Goal: Task Accomplishment & Management: Manage account settings

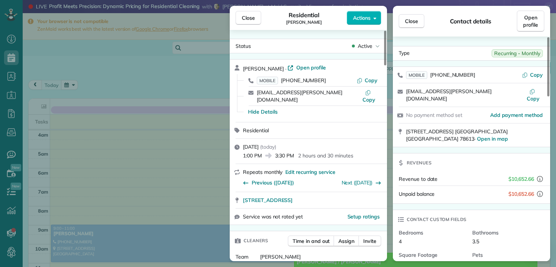
scroll to position [264, 0]
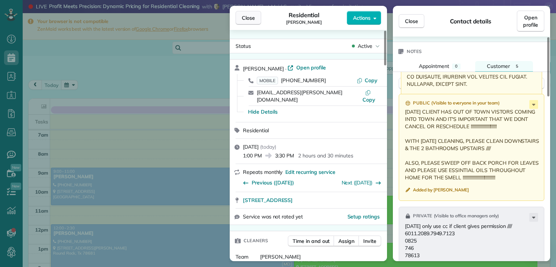
click at [246, 17] on span "Close" at bounding box center [248, 17] width 13 height 7
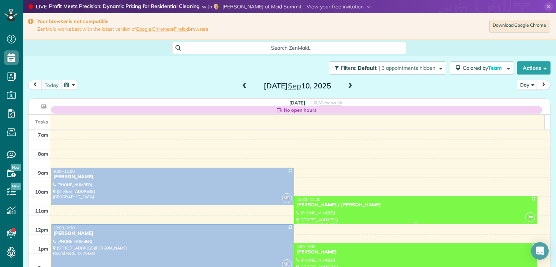
click at [303, 203] on div "[PERSON_NAME] / [PERSON_NAME]" at bounding box center [415, 205] width 239 height 6
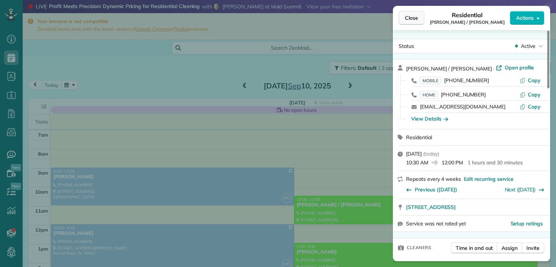
click at [419, 19] on button "Close" at bounding box center [412, 18] width 26 height 14
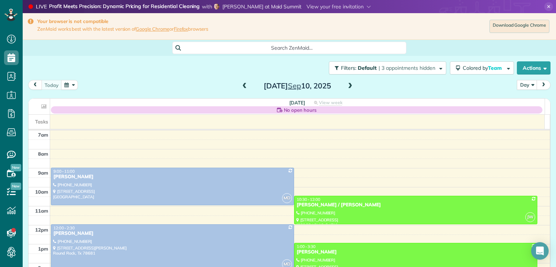
click at [71, 84] on button "button" at bounding box center [69, 85] width 17 height 10
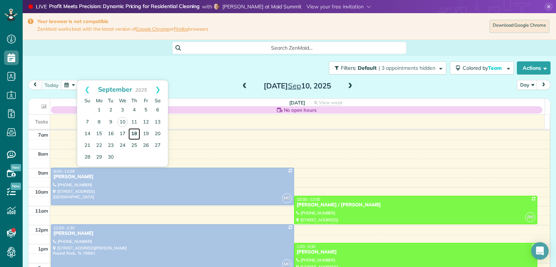
click at [136, 133] on link "18" at bounding box center [134, 134] width 12 height 12
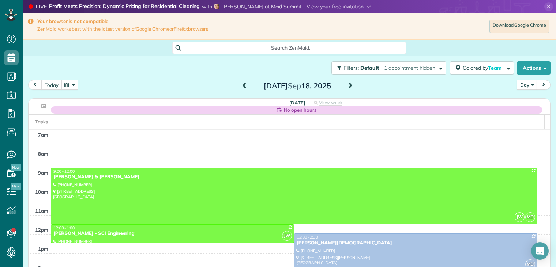
click at [51, 83] on button "today" at bounding box center [51, 85] width 20 height 10
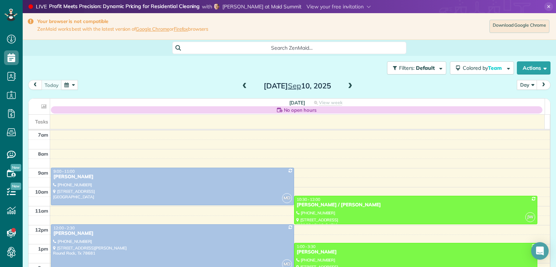
click at [68, 86] on button "button" at bounding box center [69, 85] width 17 height 10
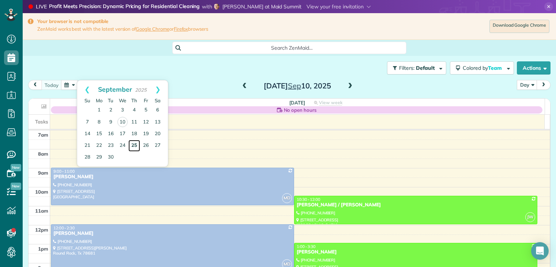
click at [135, 145] on link "25" at bounding box center [134, 146] width 12 height 12
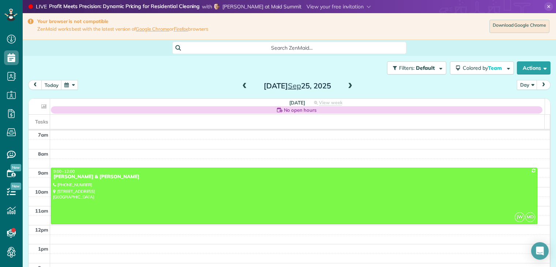
click at [242, 87] on span at bounding box center [245, 86] width 8 height 7
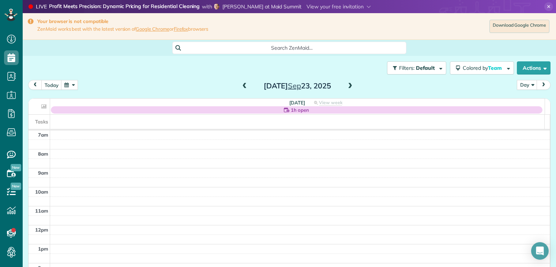
click at [349, 85] on span at bounding box center [350, 86] width 8 height 7
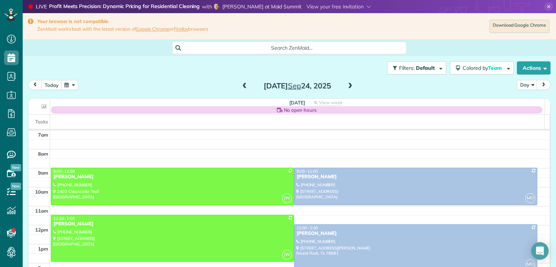
click at [242, 87] on span at bounding box center [245, 86] width 8 height 7
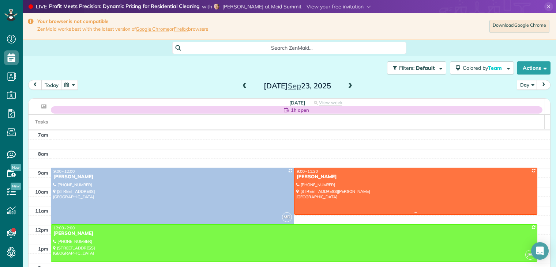
click at [328, 175] on div "Leslie Sieswerda" at bounding box center [415, 177] width 239 height 6
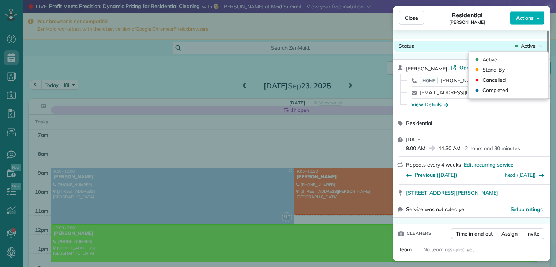
click at [527, 46] on span "Active" at bounding box center [528, 45] width 15 height 7
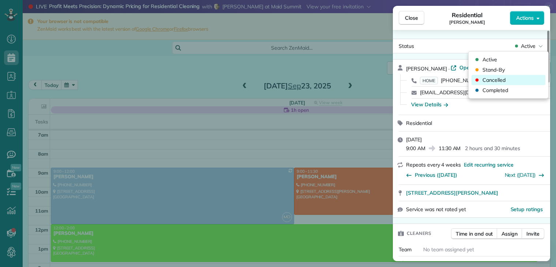
click at [496, 79] on span "Cancelled" at bounding box center [493, 79] width 23 height 7
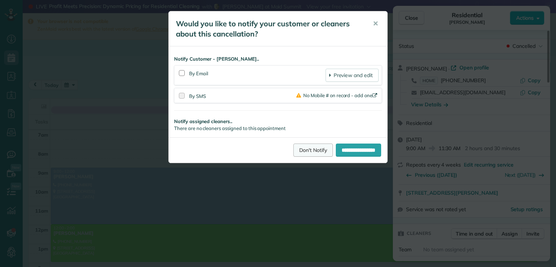
click at [308, 151] on link "Don't Notify" at bounding box center [312, 150] width 39 height 13
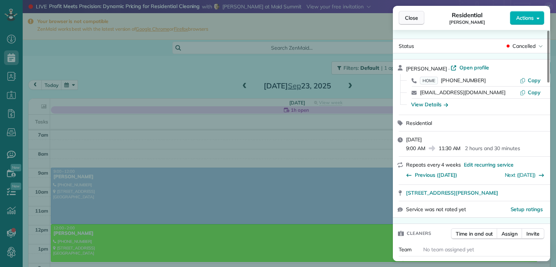
click at [413, 20] on span "Close" at bounding box center [411, 17] width 13 height 7
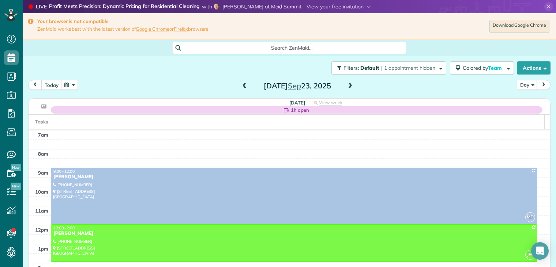
click at [413, 20] on span "Close" at bounding box center [411, 17] width 13 height 7
click at [242, 87] on span at bounding box center [245, 86] width 8 height 7
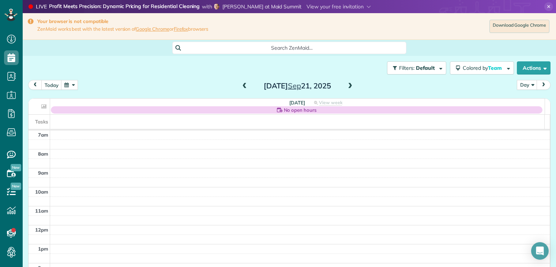
click at [350, 86] on span at bounding box center [350, 86] width 8 height 7
click at [71, 86] on button "button" at bounding box center [69, 85] width 17 height 10
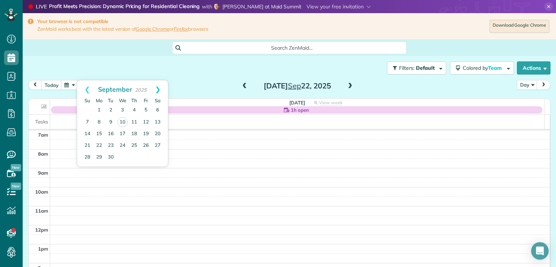
click at [158, 89] on link "Next" at bounding box center [158, 89] width 20 height 18
click at [87, 90] on link "Prev" at bounding box center [87, 89] width 20 height 18
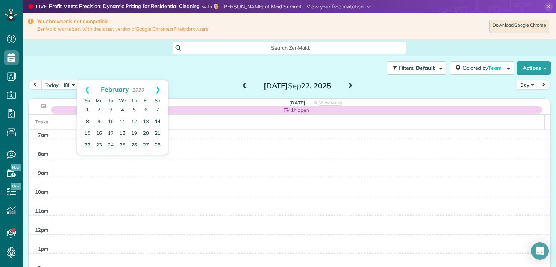
click at [160, 90] on link "Next" at bounding box center [158, 89] width 20 height 18
click at [86, 89] on link "Prev" at bounding box center [87, 89] width 20 height 18
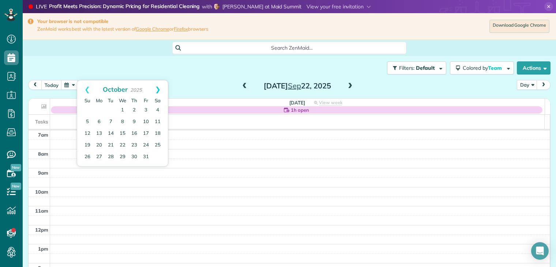
click at [158, 90] on link "Next" at bounding box center [158, 89] width 20 height 18
click at [86, 88] on link "Prev" at bounding box center [87, 89] width 20 height 18
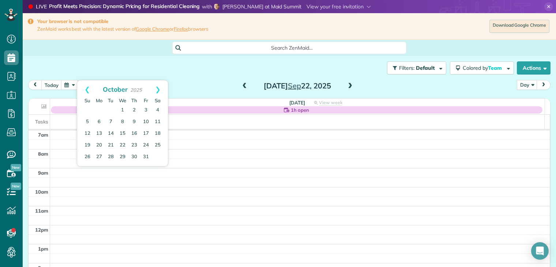
click at [86, 88] on link "Prev" at bounding box center [87, 89] width 20 height 18
click at [101, 156] on link "26" at bounding box center [99, 157] width 12 height 12
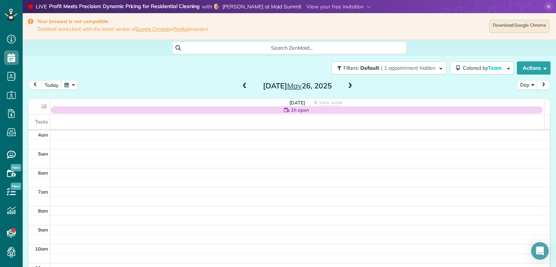
click at [348, 84] on span at bounding box center [350, 86] width 8 height 7
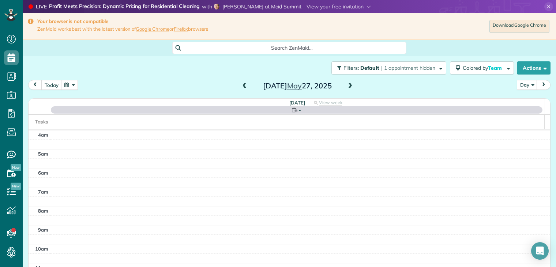
click at [348, 84] on span at bounding box center [350, 86] width 8 height 7
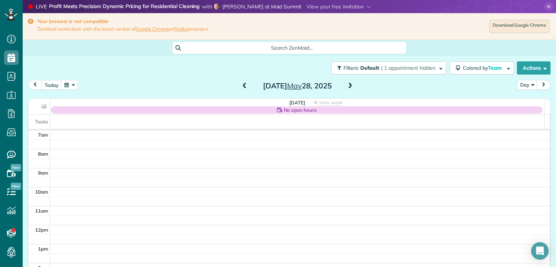
click at [242, 86] on span at bounding box center [245, 86] width 8 height 7
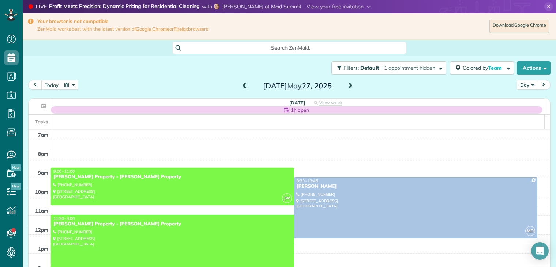
click at [109, 223] on div "Guerin Property - Guerin Property" at bounding box center [172, 224] width 239 height 6
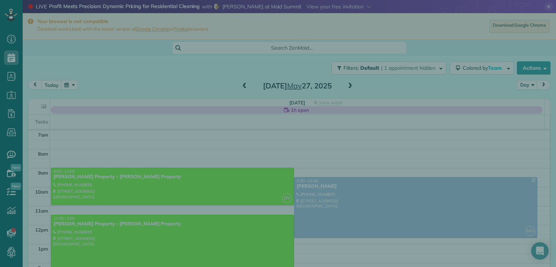
click at [109, 223] on div "Close Cleaners" at bounding box center [278, 133] width 556 height 267
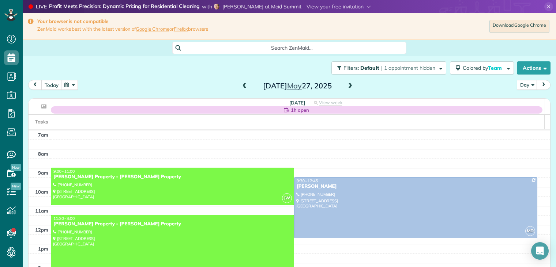
click at [109, 224] on div "Guerin Property - Guerin Property" at bounding box center [172, 224] width 239 height 6
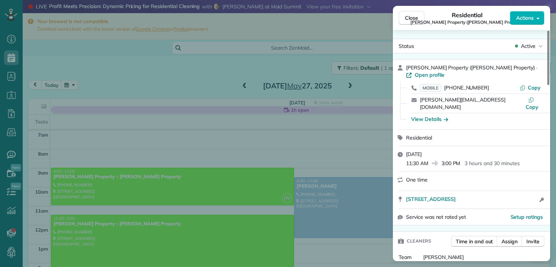
click at [487, 116] on div "View Details" at bounding box center [475, 119] width 135 height 7
click at [526, 18] on span "Actions" at bounding box center [525, 17] width 18 height 7
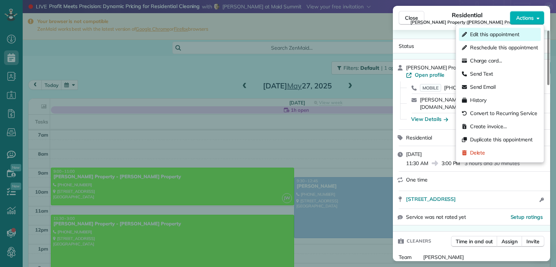
click at [503, 32] on span "Edit this appointment" at bounding box center [494, 34] width 49 height 7
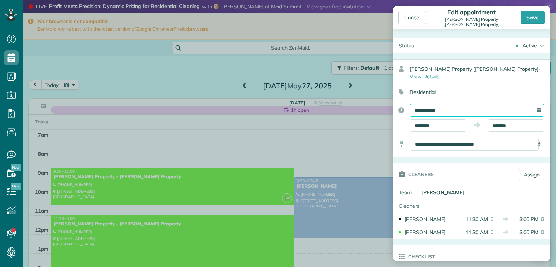
click at [455, 106] on input "**********" at bounding box center [477, 110] width 135 height 12
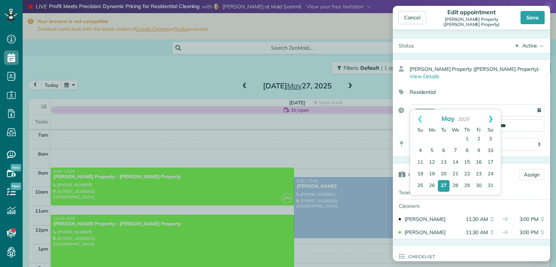
drag, startPoint x: 455, startPoint y: 106, endPoint x: 492, endPoint y: 118, distance: 39.1
click at [492, 118] on link "Next" at bounding box center [490, 119] width 20 height 18
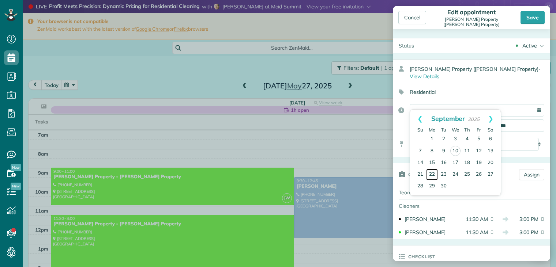
click at [433, 173] on link "22" at bounding box center [432, 175] width 12 height 12
type input "**********"
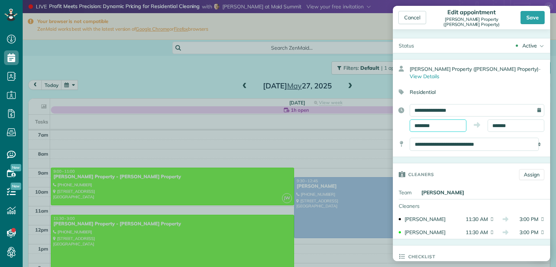
click at [450, 120] on input "********" at bounding box center [438, 126] width 57 height 12
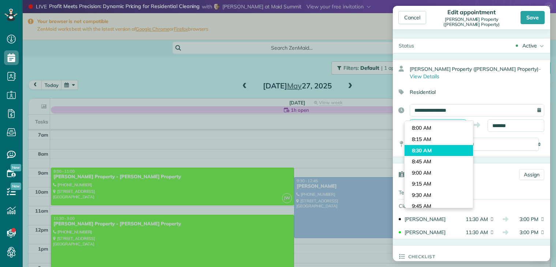
scroll to position [381, 0]
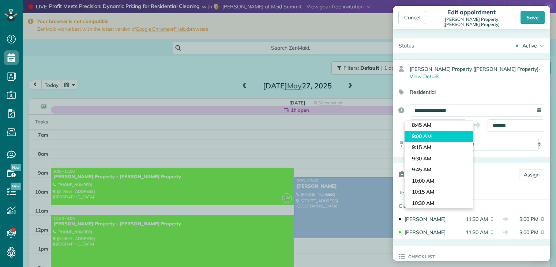
click at [423, 135] on body "Dashboard Scheduling Calendar View List View Dispatch View - Weekly scheduling …" at bounding box center [278, 133] width 556 height 267
type input "*******"
click at [423, 138] on select "**********" at bounding box center [474, 144] width 129 height 13
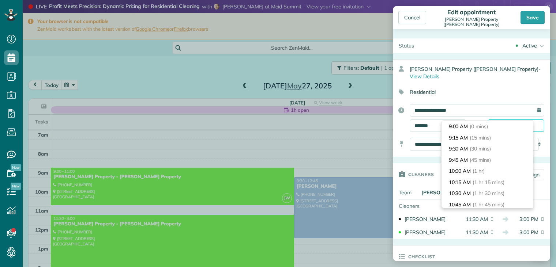
click at [518, 120] on input "*******" at bounding box center [515, 126] width 57 height 12
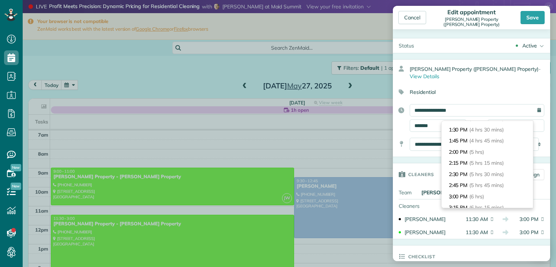
scroll to position [183, 0]
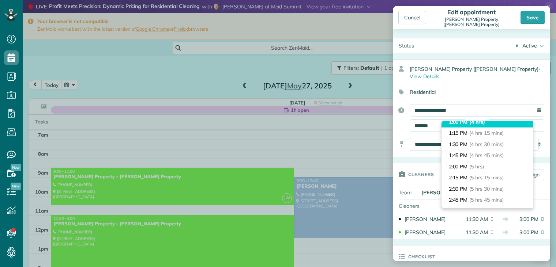
type input "*******"
click at [491, 121] on li "1:00 PM (4 hrs)" at bounding box center [486, 122] width 91 height 11
click at [491, 121] on input "*******" at bounding box center [515, 126] width 57 height 12
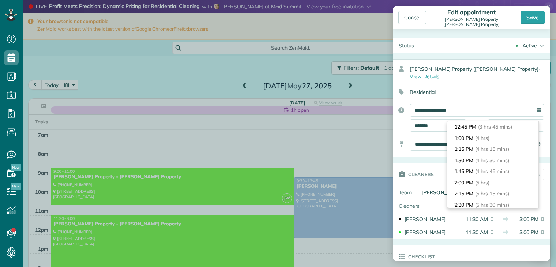
click at [509, 86] on div "Residential" at bounding box center [468, 92] width 151 height 12
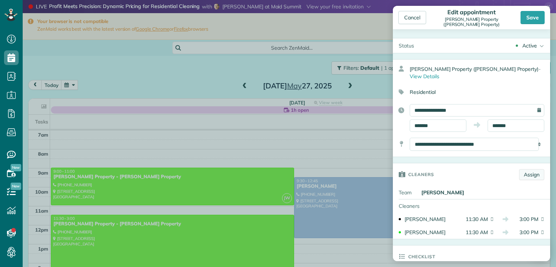
click at [522, 169] on link "Assign" at bounding box center [531, 174] width 25 height 11
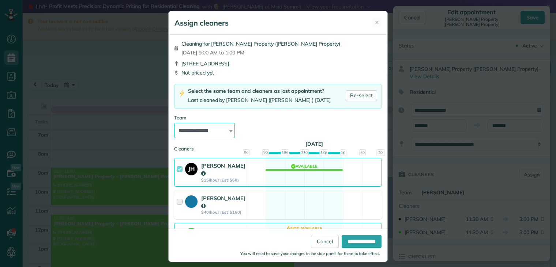
click at [214, 131] on select "**********" at bounding box center [204, 130] width 61 height 15
select select "*****"
click at [174, 123] on select "**********" at bounding box center [204, 130] width 61 height 15
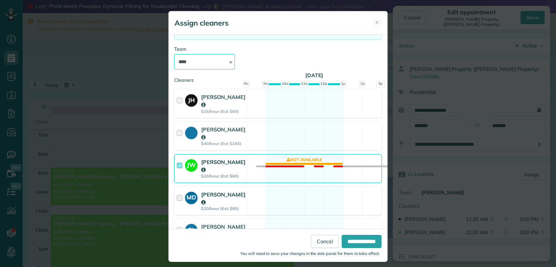
scroll to position [73, 0]
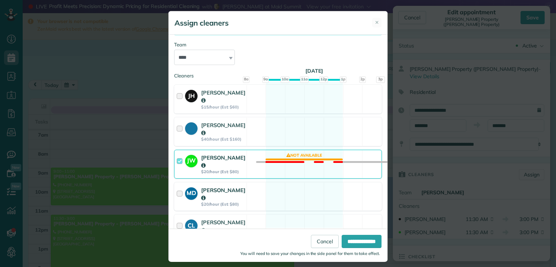
click at [178, 186] on div at bounding box center [181, 196] width 8 height 21
click at [177, 186] on div at bounding box center [181, 196] width 8 height 21
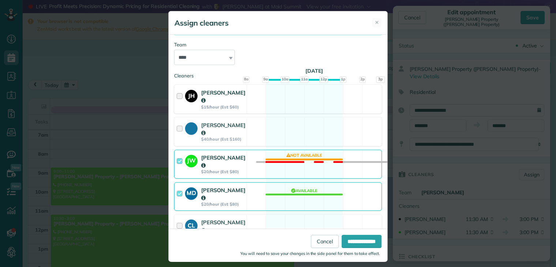
click at [179, 96] on div at bounding box center [181, 99] width 8 height 21
click at [177, 96] on div at bounding box center [181, 99] width 8 height 21
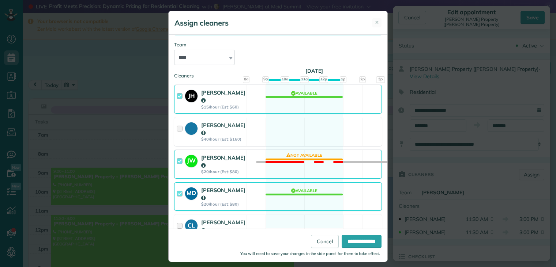
click at [177, 96] on div at bounding box center [181, 99] width 8 height 21
click at [346, 241] on input "**********" at bounding box center [361, 241] width 40 height 13
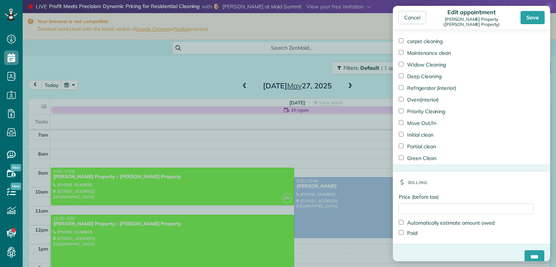
scroll to position [386, 0]
click at [527, 250] on input "****" at bounding box center [534, 256] width 20 height 13
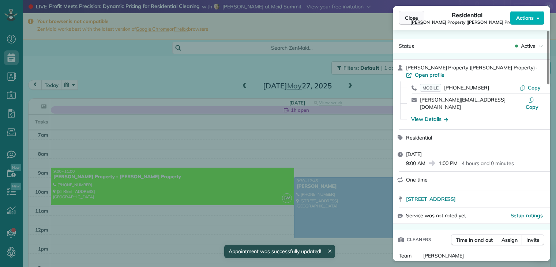
click at [412, 20] on span "Close" at bounding box center [411, 17] width 13 height 7
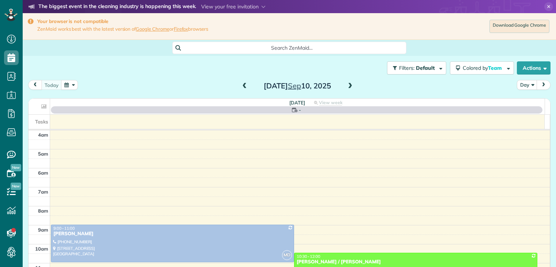
scroll to position [57, 0]
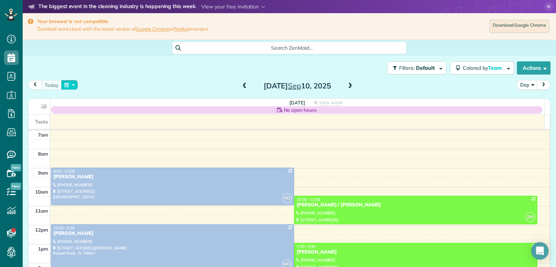
click at [72, 85] on button "button" at bounding box center [69, 85] width 17 height 10
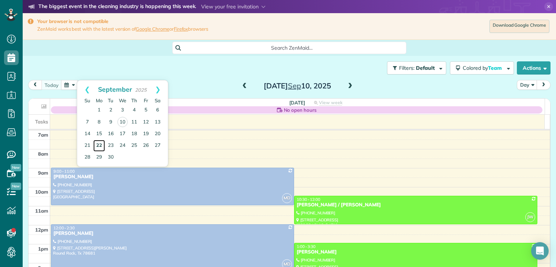
click at [101, 144] on link "22" at bounding box center [99, 146] width 12 height 12
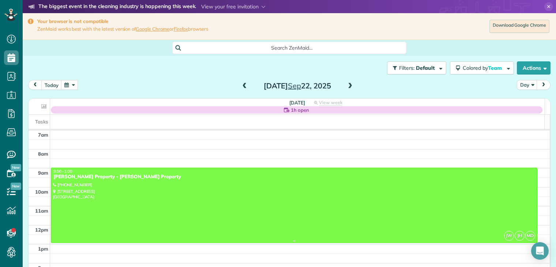
click at [88, 178] on div "Guerin Property - Guerin Property" at bounding box center [294, 177] width 482 height 6
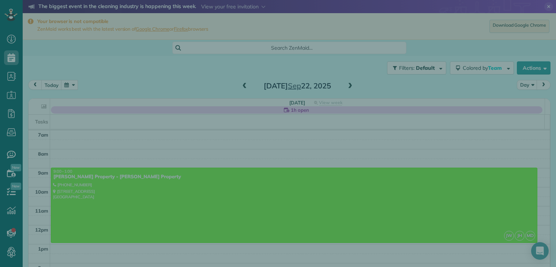
click at [88, 178] on div at bounding box center [278, 133] width 556 height 267
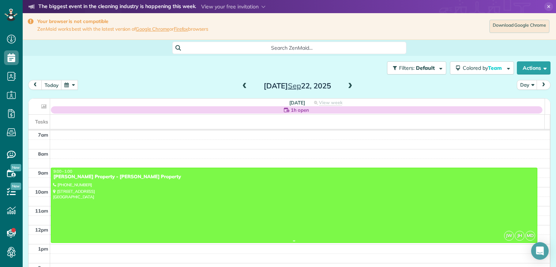
click at [90, 176] on div "Guerin Property - Guerin Property" at bounding box center [294, 177] width 482 height 6
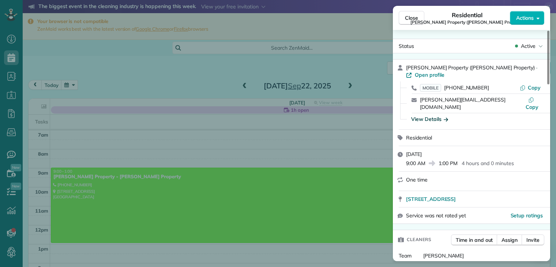
click at [446, 116] on icon "button" at bounding box center [446, 119] width 4 height 7
click at [446, 116] on div "View Details" at bounding box center [475, 119] width 135 height 7
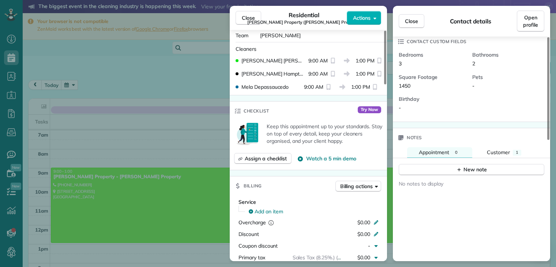
scroll to position [82, 0]
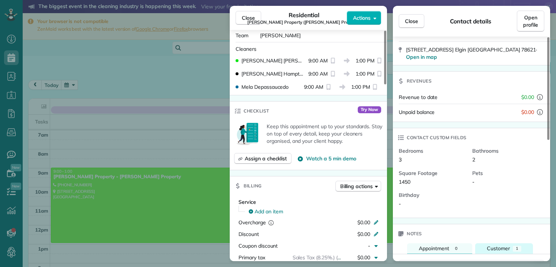
click at [495, 245] on span "Customer" at bounding box center [498, 248] width 23 height 7
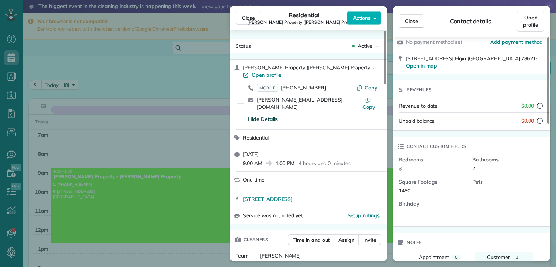
scroll to position [0, 0]
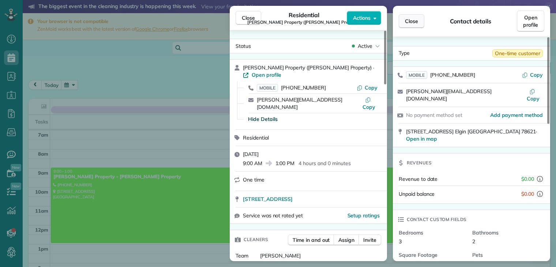
click at [415, 23] on span "Close" at bounding box center [411, 21] width 13 height 7
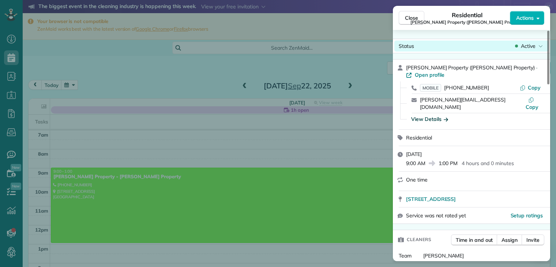
click at [527, 46] on span "Active" at bounding box center [528, 45] width 15 height 7
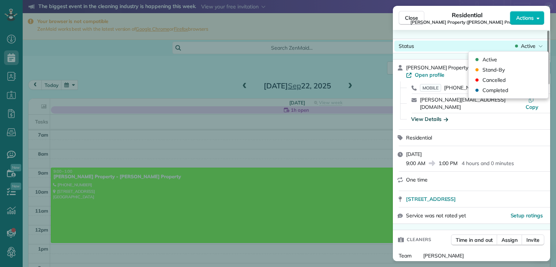
click at [525, 44] on span "Active" at bounding box center [528, 45] width 15 height 7
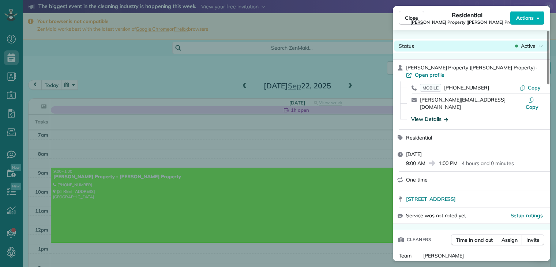
click at [521, 48] on span "Active" at bounding box center [528, 45] width 15 height 7
click at [522, 48] on span "Active" at bounding box center [528, 45] width 15 height 7
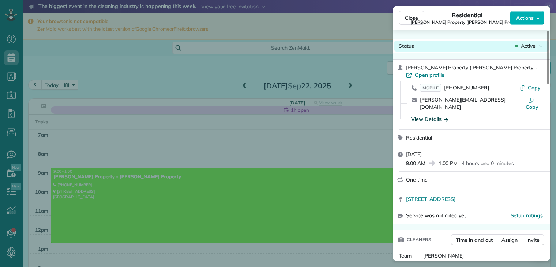
click at [530, 44] on span "Active" at bounding box center [528, 45] width 15 height 7
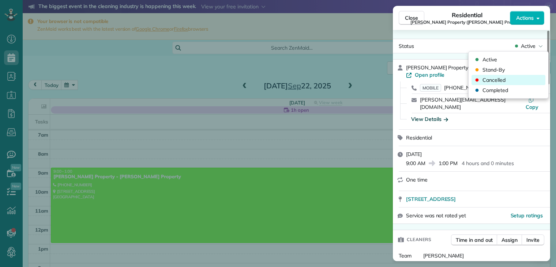
click at [503, 80] on span "Cancelled" at bounding box center [493, 79] width 23 height 7
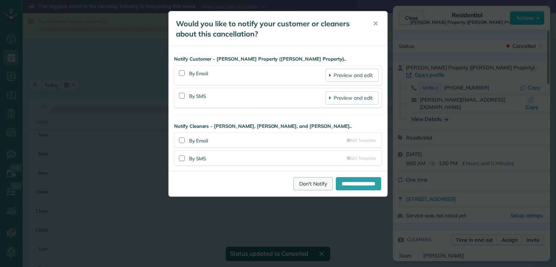
click at [297, 184] on link "Don't Notify" at bounding box center [312, 183] width 39 height 13
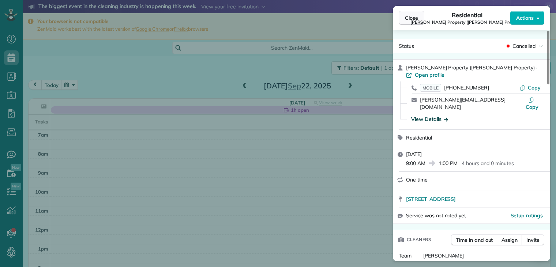
click at [407, 18] on span "Close" at bounding box center [411, 17] width 13 height 7
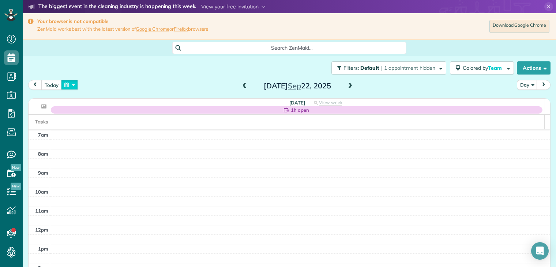
click at [71, 85] on button "button" at bounding box center [69, 85] width 17 height 10
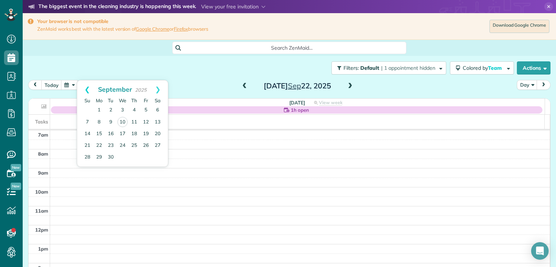
click at [86, 91] on link "Prev" at bounding box center [87, 89] width 20 height 18
click at [161, 90] on link "Next" at bounding box center [158, 89] width 20 height 18
click at [110, 156] on link "27" at bounding box center [111, 157] width 12 height 12
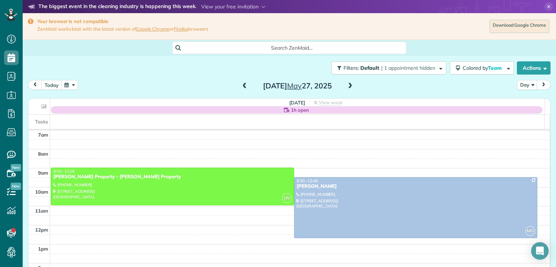
click at [241, 84] on span at bounding box center [245, 86] width 8 height 7
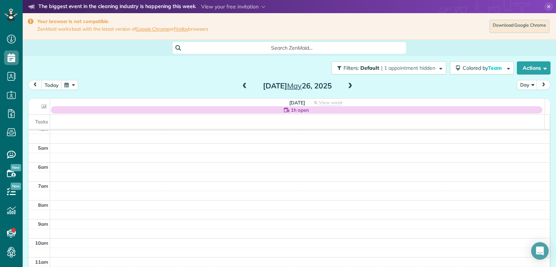
scroll to position [4, 0]
click at [241, 85] on span at bounding box center [245, 86] width 8 height 7
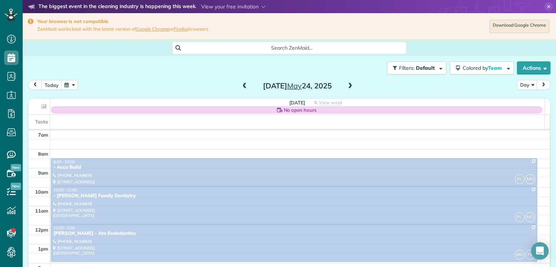
click at [350, 87] on span at bounding box center [350, 86] width 8 height 7
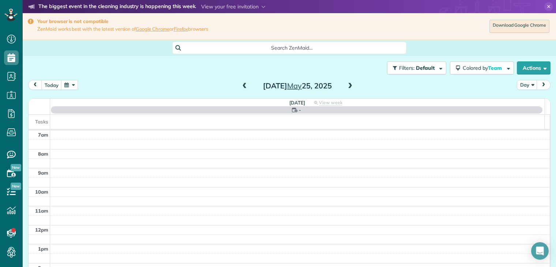
click at [350, 87] on span at bounding box center [350, 86] width 8 height 7
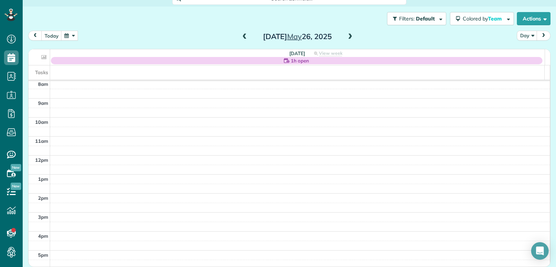
scroll to position [0, 0]
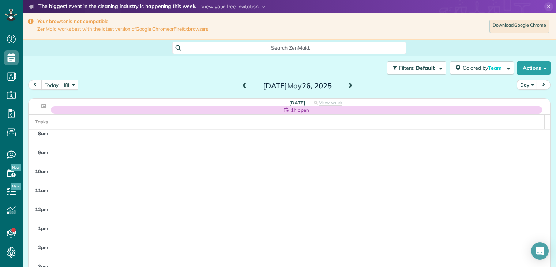
click at [350, 86] on span at bounding box center [350, 86] width 8 height 7
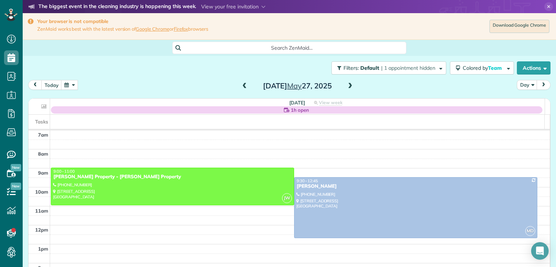
click at [348, 86] on span at bounding box center [350, 86] width 8 height 7
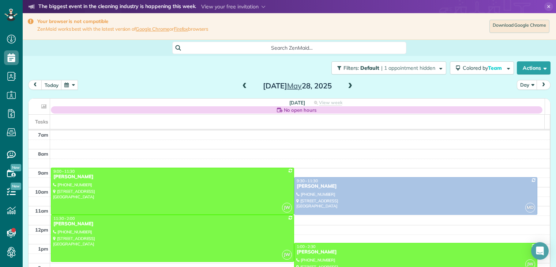
click at [347, 86] on span at bounding box center [350, 86] width 8 height 7
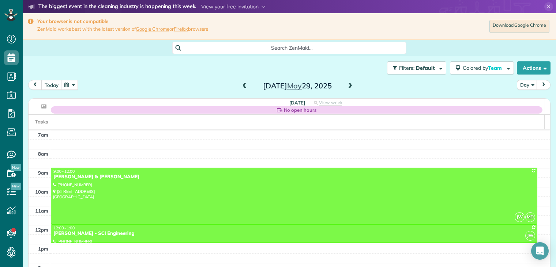
click at [241, 87] on span at bounding box center [245, 86] width 8 height 7
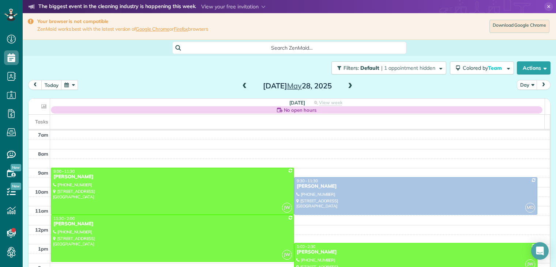
click at [241, 87] on span at bounding box center [245, 86] width 8 height 7
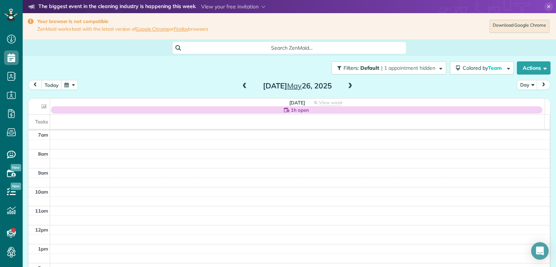
click at [241, 88] on span at bounding box center [245, 86] width 8 height 7
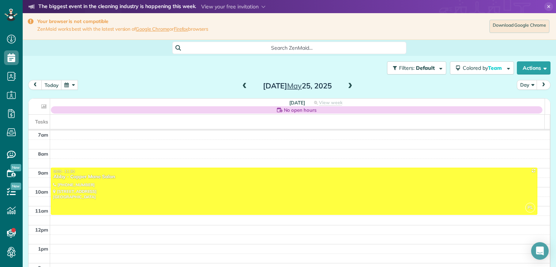
click at [243, 88] on span at bounding box center [245, 86] width 8 height 7
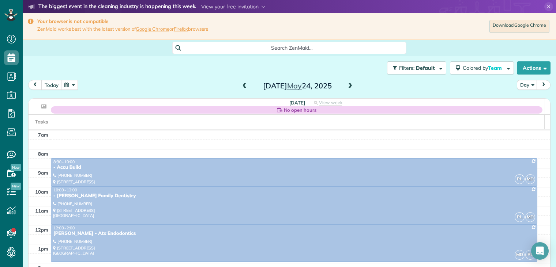
click at [243, 88] on span at bounding box center [245, 86] width 8 height 7
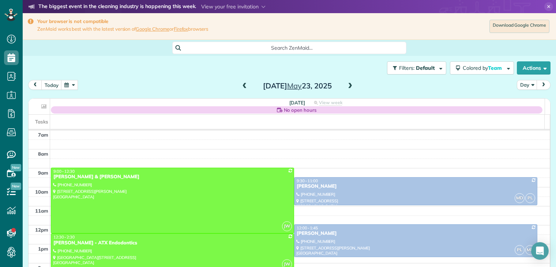
click at [243, 88] on span at bounding box center [245, 86] width 8 height 7
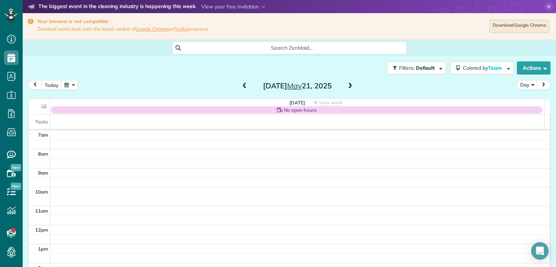
click at [348, 86] on span at bounding box center [350, 86] width 8 height 7
click at [242, 86] on span at bounding box center [245, 86] width 8 height 7
click at [243, 88] on span at bounding box center [245, 86] width 8 height 7
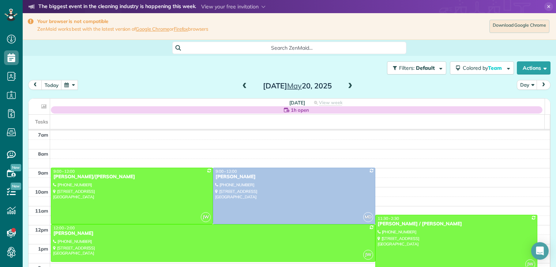
click at [347, 85] on span at bounding box center [350, 86] width 8 height 7
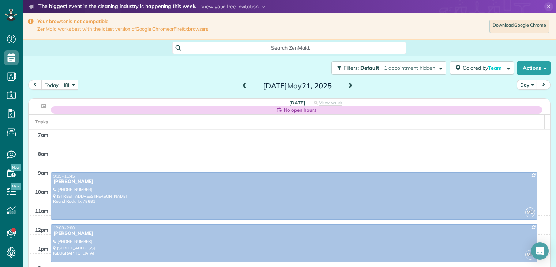
click at [347, 86] on span at bounding box center [350, 86] width 8 height 7
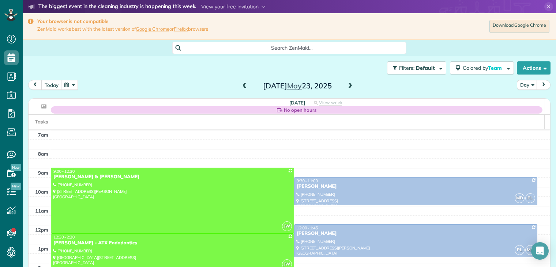
click at [347, 86] on span at bounding box center [350, 86] width 8 height 7
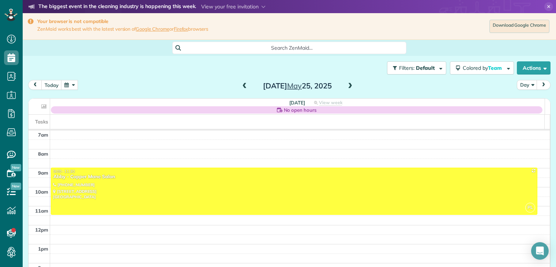
click at [347, 84] on span at bounding box center [350, 86] width 8 height 7
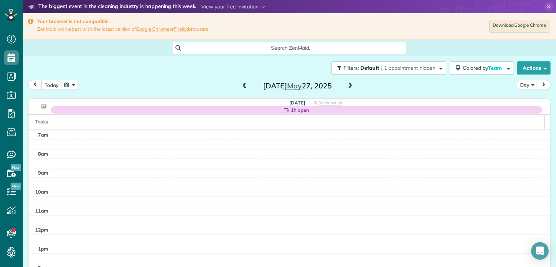
click at [241, 86] on span at bounding box center [245, 86] width 8 height 7
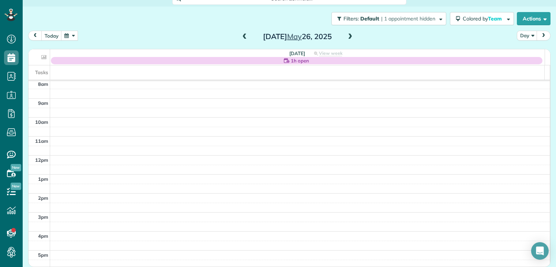
scroll to position [0, 0]
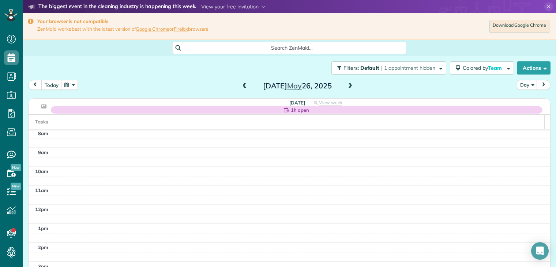
click at [347, 86] on span at bounding box center [350, 86] width 8 height 7
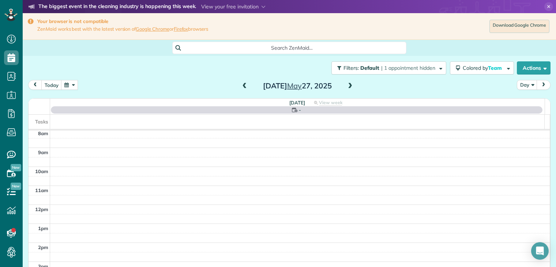
scroll to position [57, 0]
click at [347, 86] on span at bounding box center [350, 86] width 8 height 7
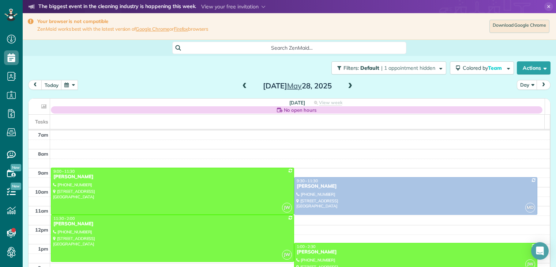
click at [241, 86] on span at bounding box center [245, 86] width 8 height 7
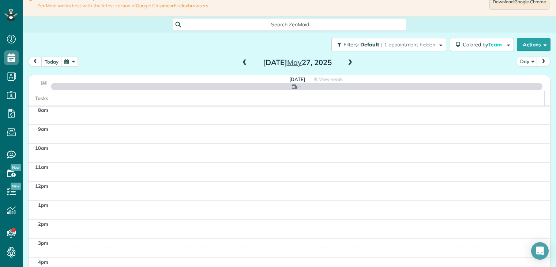
scroll to position [37, 0]
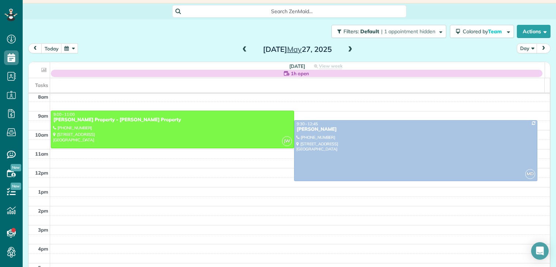
click at [241, 49] on span at bounding box center [245, 49] width 8 height 7
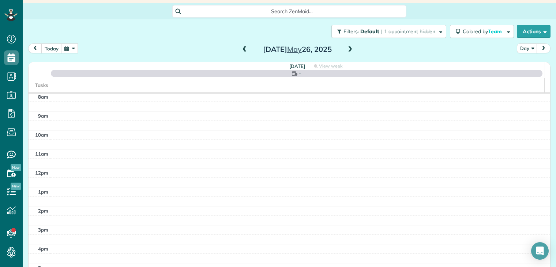
scroll to position [57, 0]
click at [241, 49] on span at bounding box center [245, 49] width 8 height 7
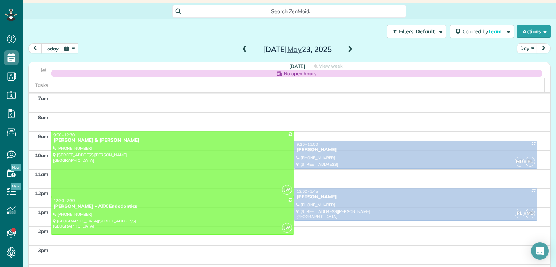
click at [241, 50] on span at bounding box center [245, 49] width 8 height 7
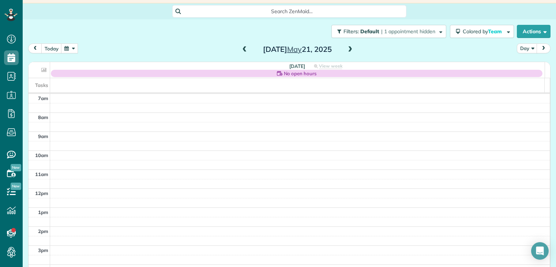
click at [241, 50] on span at bounding box center [245, 49] width 8 height 7
click at [241, 51] on span at bounding box center [245, 49] width 8 height 7
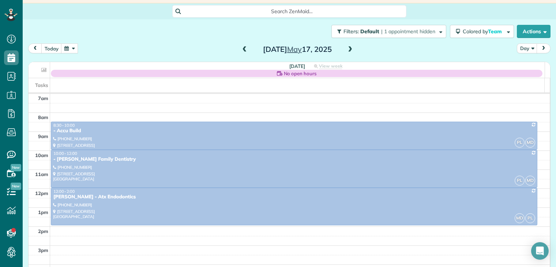
click at [241, 51] on span at bounding box center [245, 49] width 8 height 7
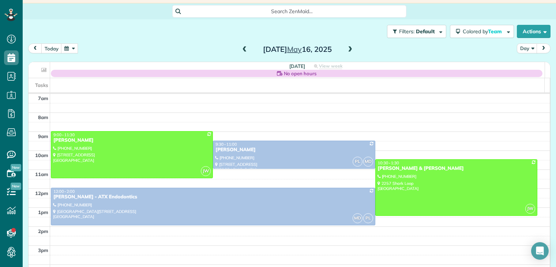
click at [241, 51] on span at bounding box center [245, 49] width 8 height 7
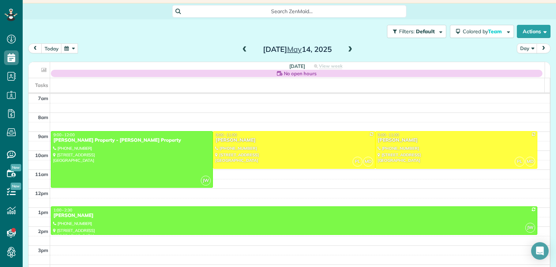
click at [242, 49] on span at bounding box center [245, 49] width 8 height 7
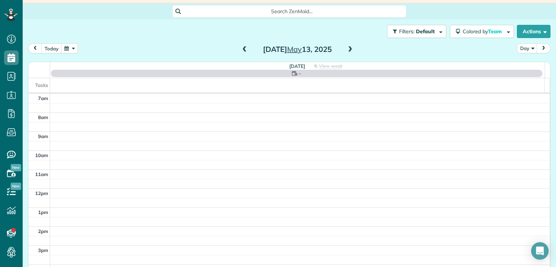
click at [241, 52] on span at bounding box center [245, 49] width 8 height 7
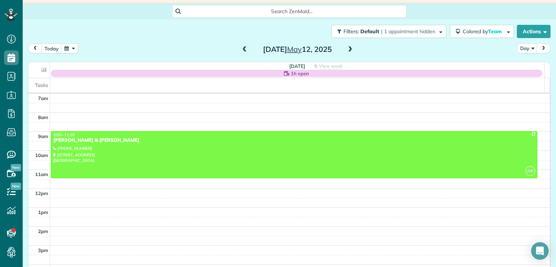
click at [241, 49] on span at bounding box center [245, 49] width 8 height 7
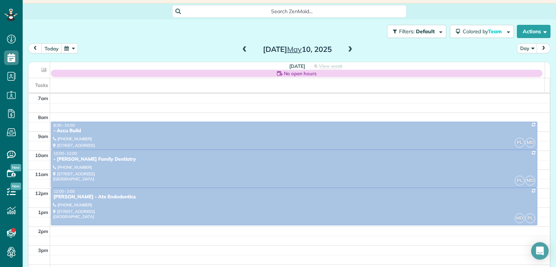
click at [241, 49] on span at bounding box center [245, 49] width 8 height 7
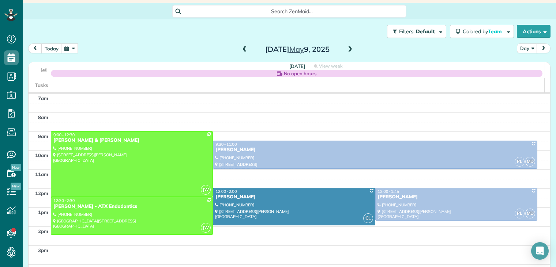
click at [241, 50] on span at bounding box center [245, 49] width 8 height 7
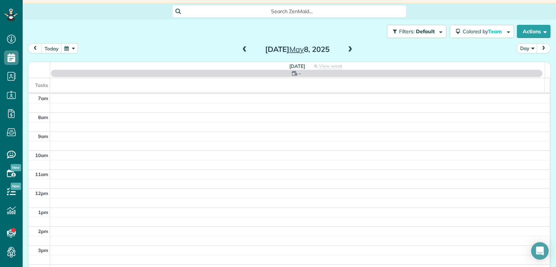
click at [241, 50] on span at bounding box center [245, 49] width 8 height 7
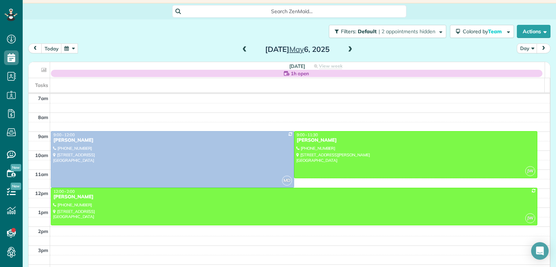
click at [347, 50] on span at bounding box center [350, 49] width 8 height 7
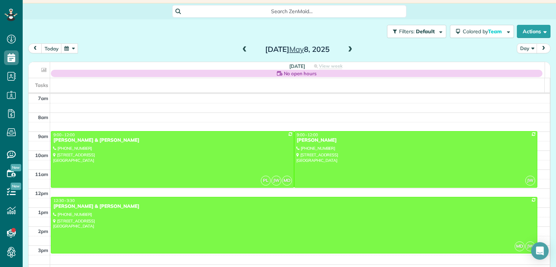
click at [347, 50] on span at bounding box center [350, 49] width 8 height 7
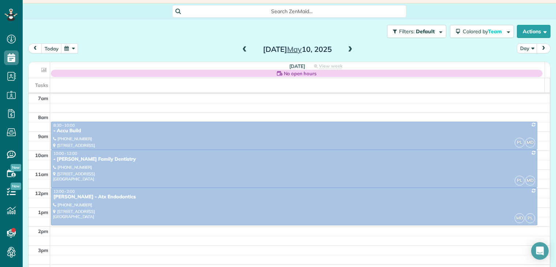
click at [347, 50] on span at bounding box center [350, 49] width 8 height 7
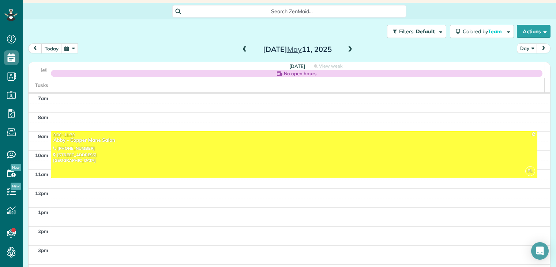
click at [348, 50] on span at bounding box center [350, 49] width 8 height 7
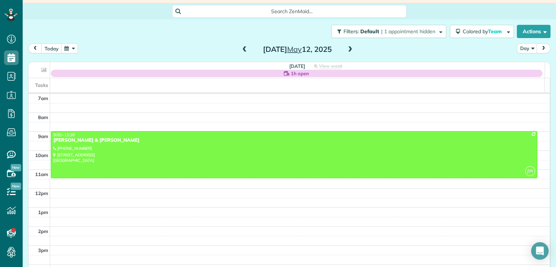
click at [348, 50] on span at bounding box center [350, 49] width 8 height 7
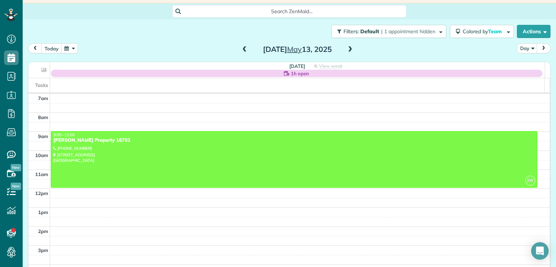
click at [347, 47] on span at bounding box center [350, 49] width 8 height 7
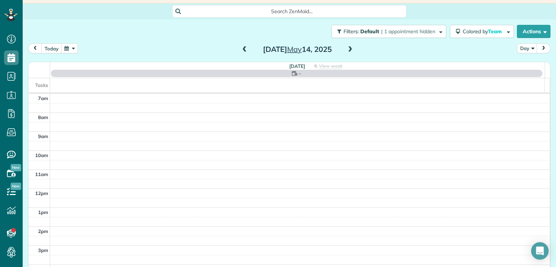
click at [347, 47] on span at bounding box center [350, 49] width 8 height 7
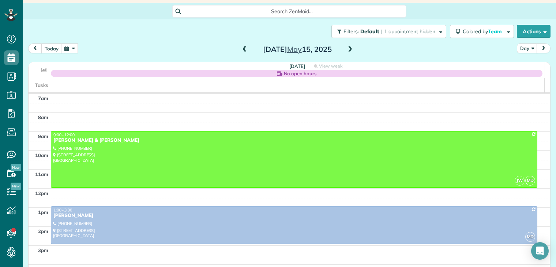
click at [347, 46] on span at bounding box center [350, 49] width 8 height 7
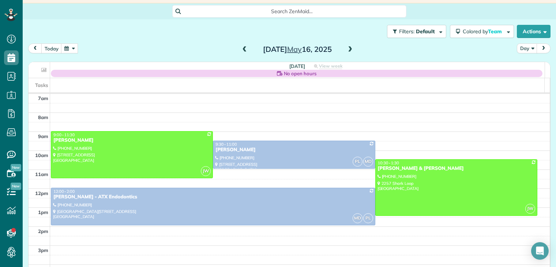
click at [348, 50] on span at bounding box center [350, 49] width 8 height 7
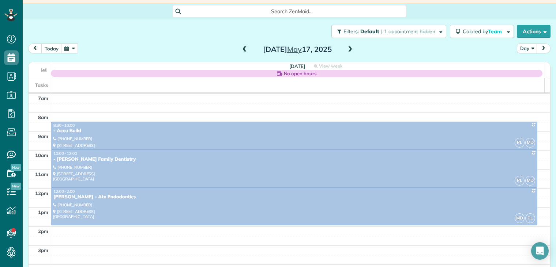
click at [348, 50] on span at bounding box center [350, 49] width 8 height 7
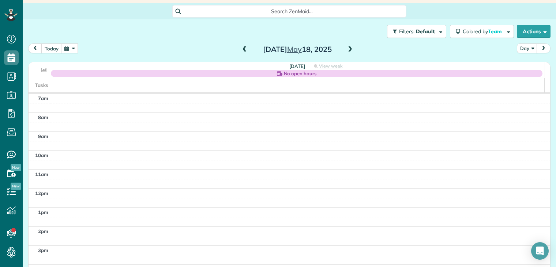
click at [348, 50] on span at bounding box center [350, 49] width 8 height 7
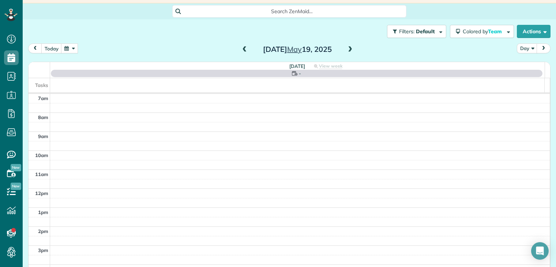
click at [348, 50] on span at bounding box center [350, 49] width 8 height 7
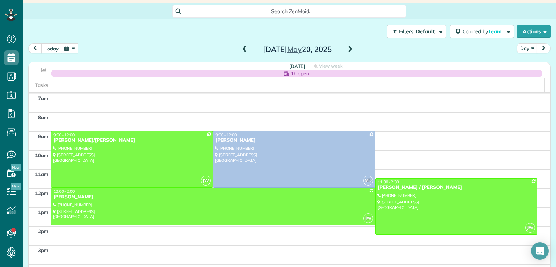
click at [348, 49] on span at bounding box center [350, 49] width 8 height 7
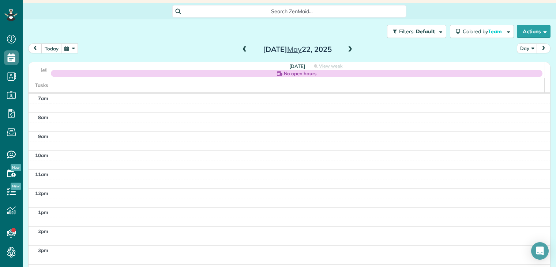
click at [243, 50] on span at bounding box center [245, 49] width 8 height 7
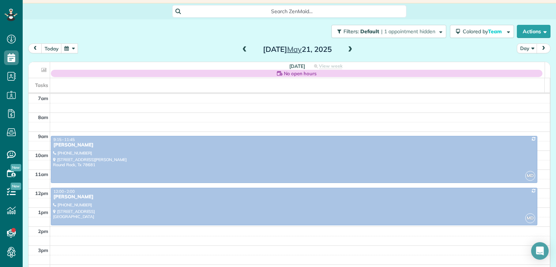
click at [241, 50] on span at bounding box center [245, 49] width 8 height 7
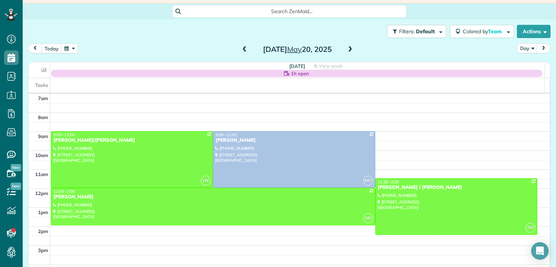
click at [348, 49] on span at bounding box center [350, 49] width 8 height 7
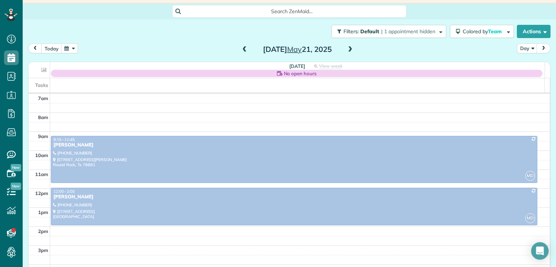
click at [348, 49] on span at bounding box center [350, 49] width 8 height 7
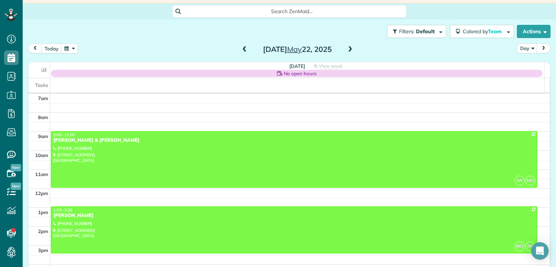
click at [348, 49] on span at bounding box center [350, 49] width 8 height 7
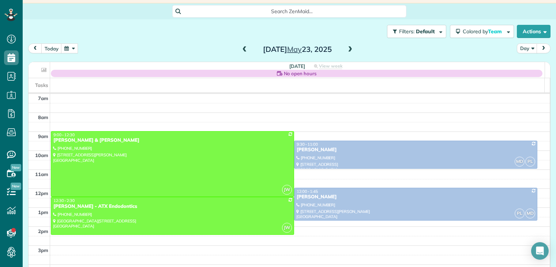
click at [348, 50] on span at bounding box center [350, 49] width 8 height 7
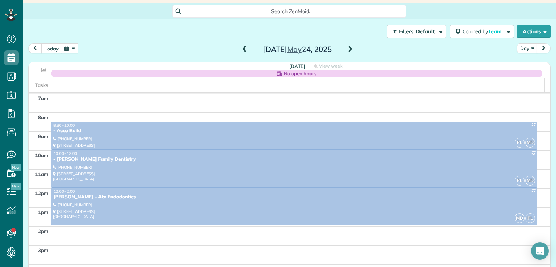
click at [348, 50] on span at bounding box center [350, 49] width 8 height 7
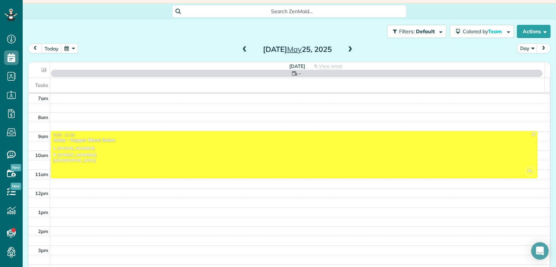
click at [348, 48] on span at bounding box center [350, 49] width 8 height 7
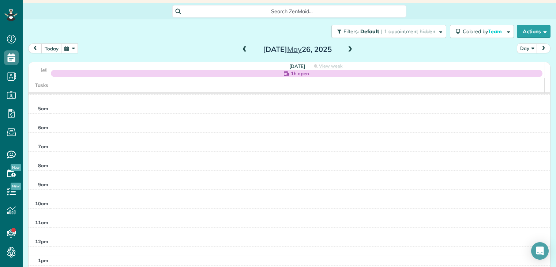
scroll to position [0, 0]
click at [347, 48] on span at bounding box center [350, 49] width 8 height 7
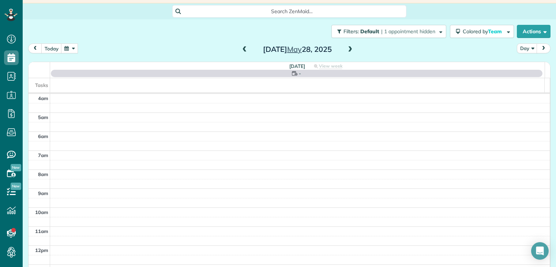
scroll to position [57, 0]
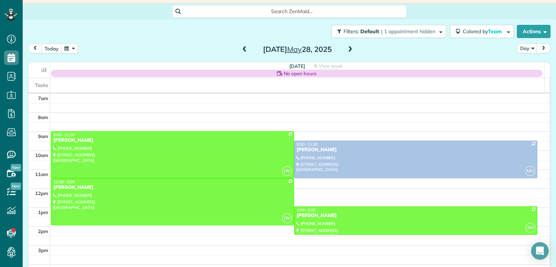
click at [347, 49] on span at bounding box center [350, 49] width 8 height 7
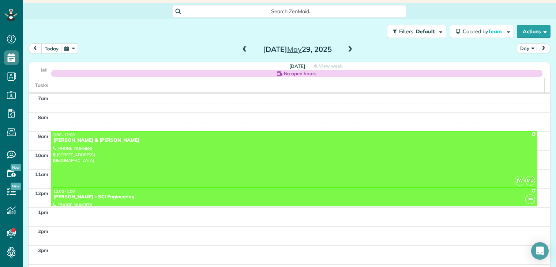
click at [348, 49] on span at bounding box center [350, 49] width 8 height 7
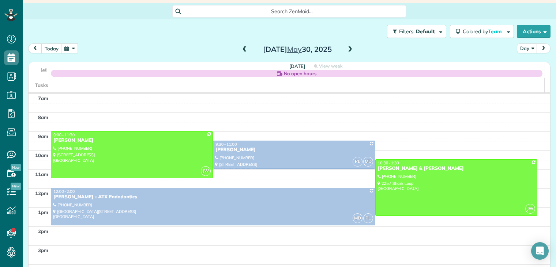
click at [348, 49] on span at bounding box center [350, 49] width 8 height 7
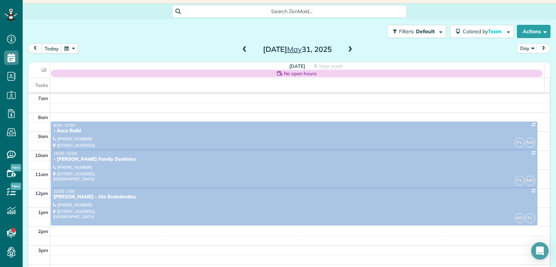
click at [348, 49] on span at bounding box center [350, 49] width 8 height 7
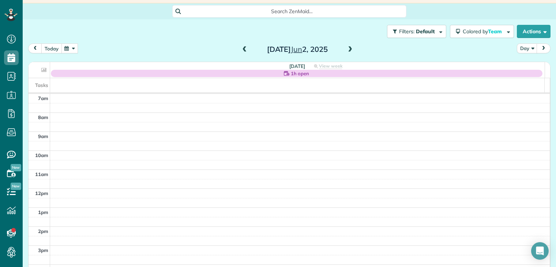
click at [57, 49] on button "today" at bounding box center [51, 49] width 20 height 10
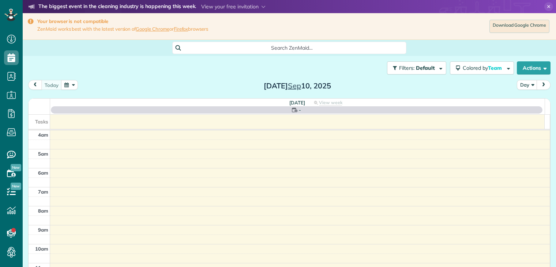
scroll to position [57, 0]
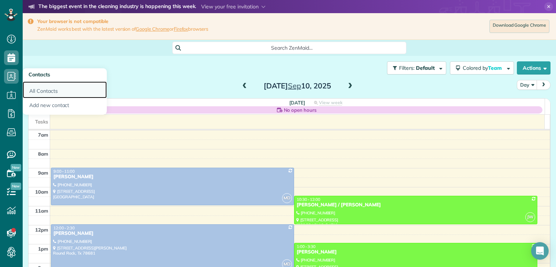
click at [42, 90] on link "All Contacts" at bounding box center [65, 90] width 84 height 17
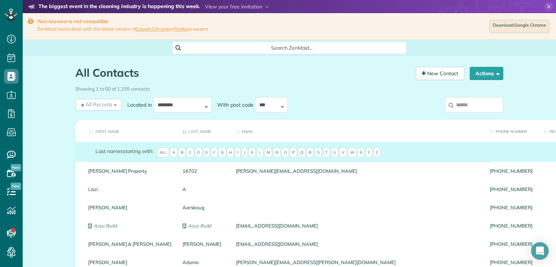
click at [473, 108] on input "search" at bounding box center [474, 104] width 59 height 15
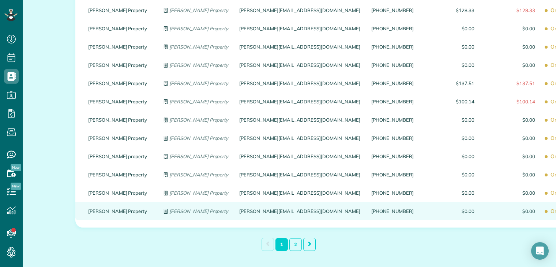
scroll to position [886, 0]
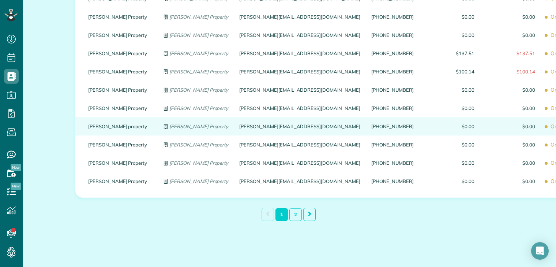
type input "**********"
click at [113, 125] on link "Guerin property" at bounding box center [120, 126] width 65 height 5
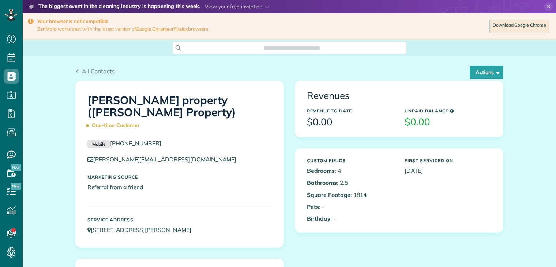
scroll to position [3, 3]
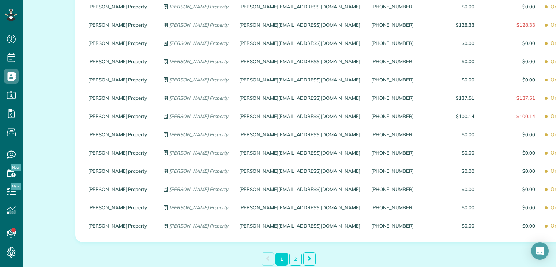
scroll to position [886, 0]
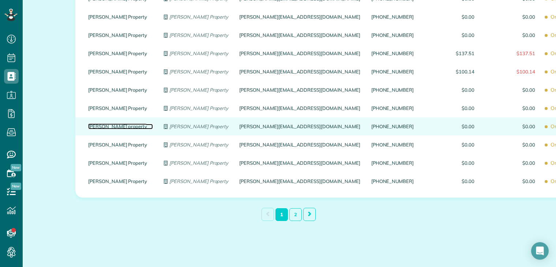
click at [113, 127] on link "[PERSON_NAME] property" at bounding box center [120, 126] width 65 height 5
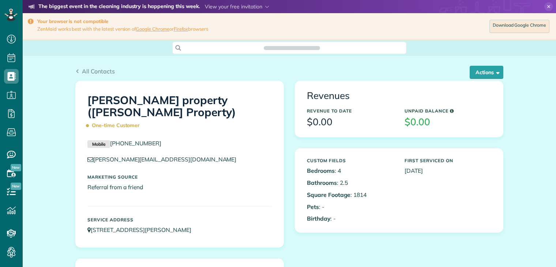
scroll to position [3, 3]
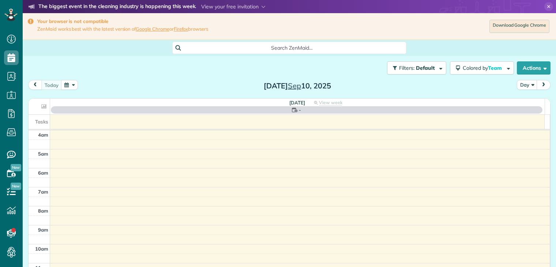
scroll to position [57, 0]
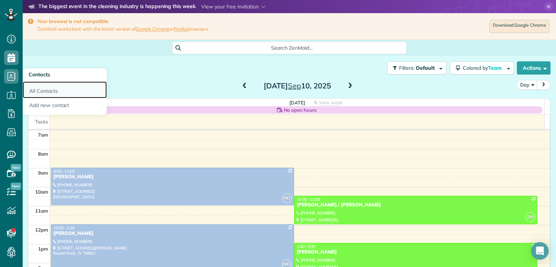
click at [38, 89] on link "All Contacts" at bounding box center [65, 90] width 84 height 17
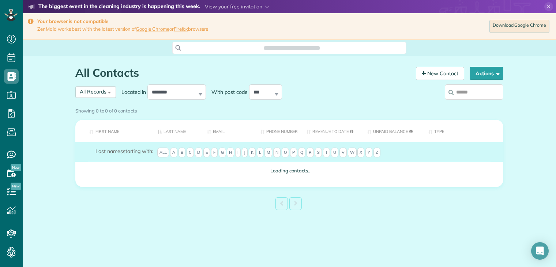
scroll to position [3, 3]
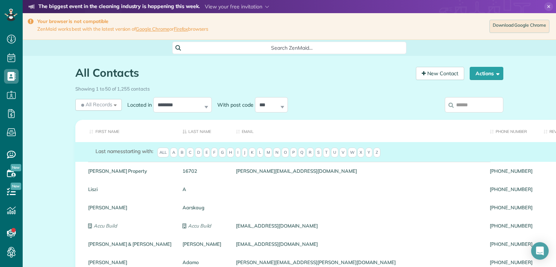
click at [464, 105] on input "search" at bounding box center [474, 104] width 59 height 15
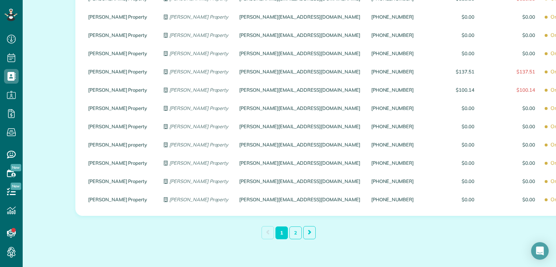
scroll to position [886, 0]
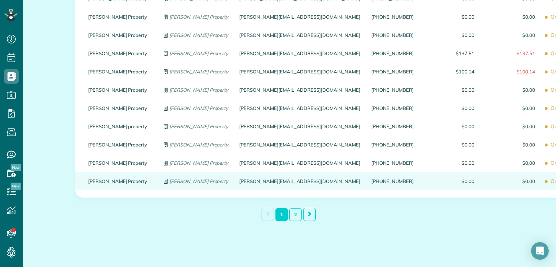
type input "**********"
click at [108, 181] on link "[PERSON_NAME] Property" at bounding box center [120, 181] width 65 height 5
click at [108, 181] on link "guerin Property" at bounding box center [120, 181] width 65 height 5
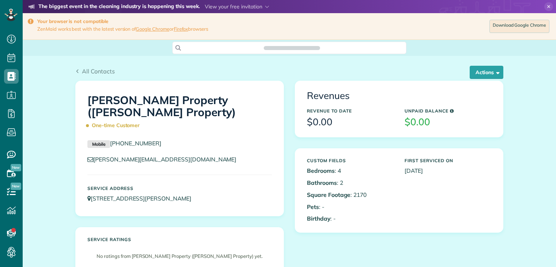
scroll to position [3, 3]
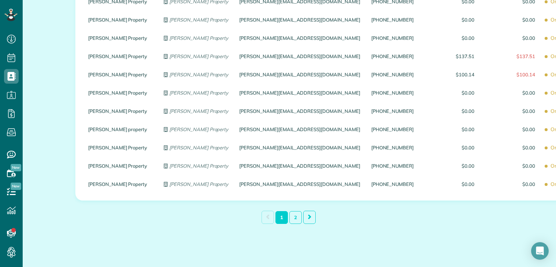
scroll to position [886, 0]
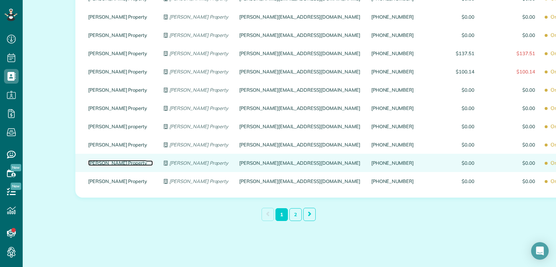
click at [105, 161] on link "[PERSON_NAME] Property" at bounding box center [120, 163] width 65 height 5
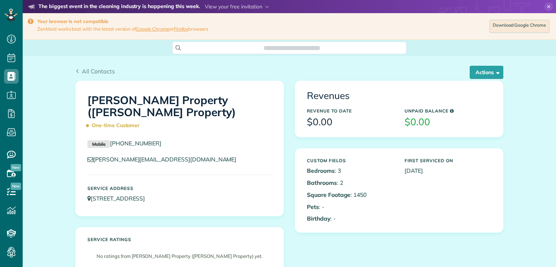
scroll to position [3, 3]
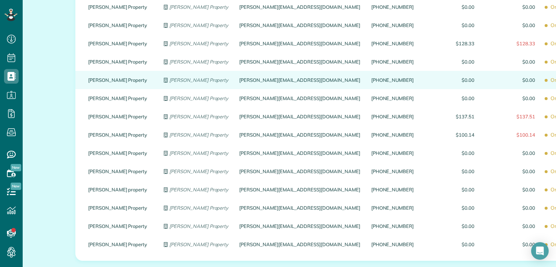
scroll to position [878, 0]
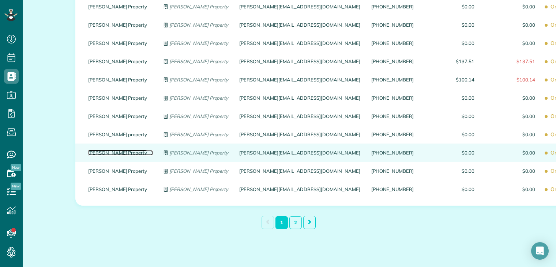
click at [95, 153] on link "Guerin Property" at bounding box center [120, 152] width 65 height 5
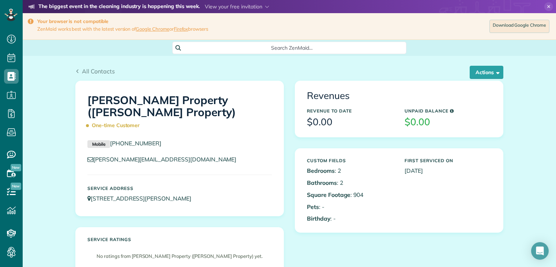
scroll to position [3, 3]
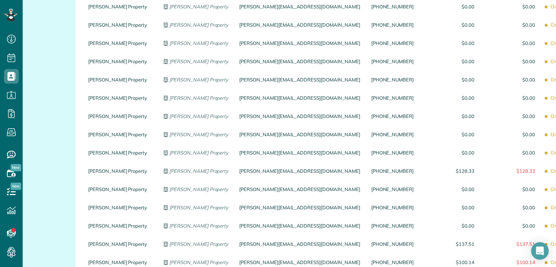
scroll to position [886, 0]
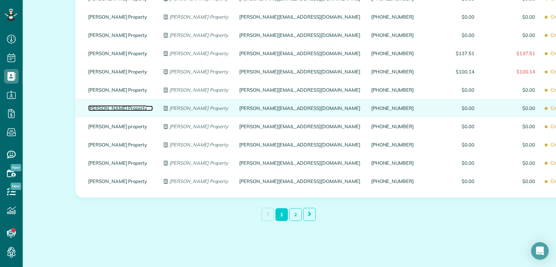
click at [94, 109] on link "[PERSON_NAME] Property" at bounding box center [120, 108] width 65 height 5
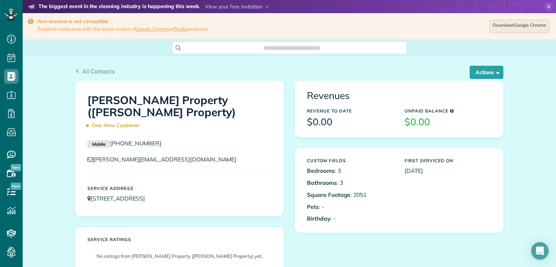
scroll to position [3, 3]
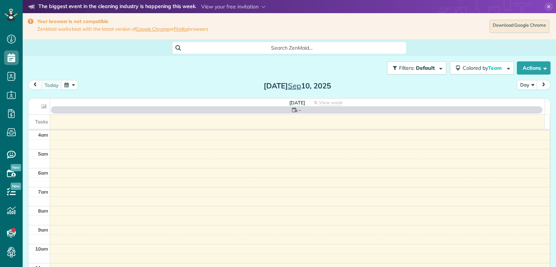
scroll to position [57, 0]
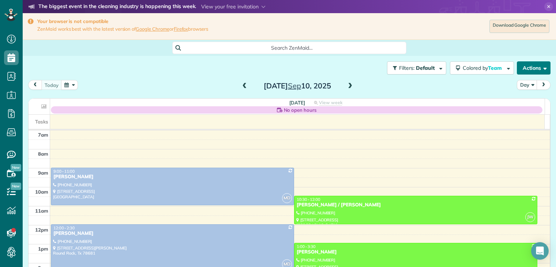
click at [530, 70] on button "Actions" at bounding box center [534, 67] width 34 height 13
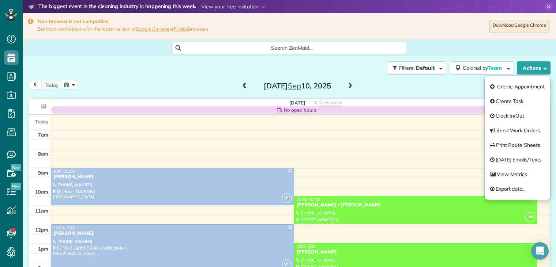
click at [452, 42] on div "Search ZenMaid…" at bounding box center [289, 48] width 533 height 12
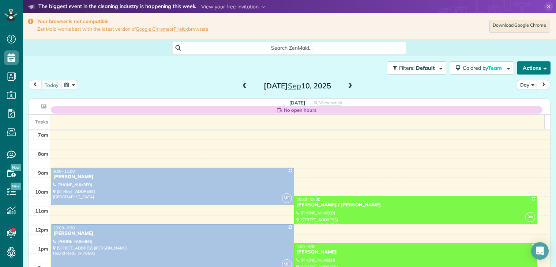
click at [525, 68] on button "Actions" at bounding box center [534, 67] width 34 height 13
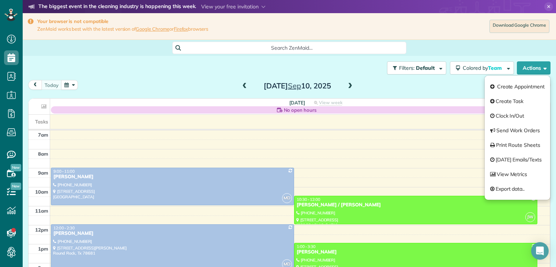
click at [474, 48] on div "Search ZenMaid…" at bounding box center [289, 48] width 533 height 12
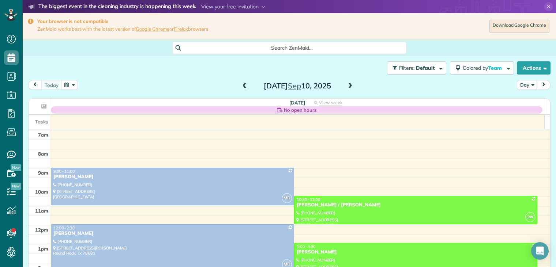
click at [474, 48] on div "Search ZenMaid…" at bounding box center [289, 48] width 533 height 12
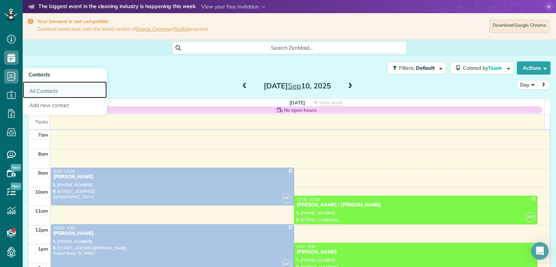
click at [41, 90] on link "All Contacts" at bounding box center [65, 90] width 84 height 17
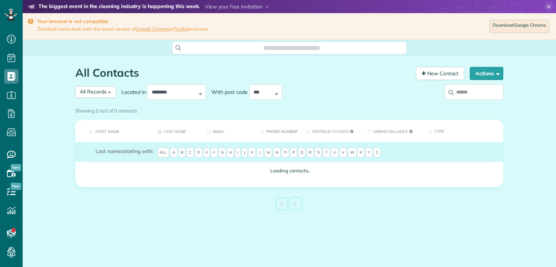
scroll to position [3, 3]
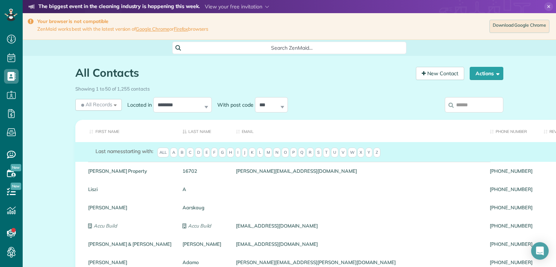
click at [458, 100] on input "search" at bounding box center [474, 104] width 59 height 15
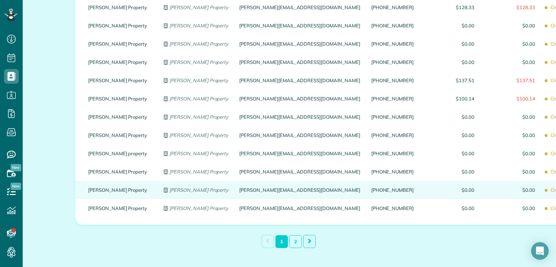
scroll to position [886, 0]
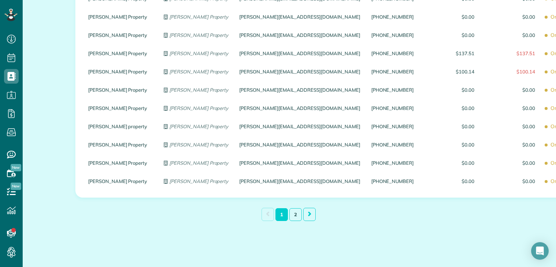
type input "**********"
click at [295, 215] on link "2" at bounding box center [295, 214] width 12 height 13
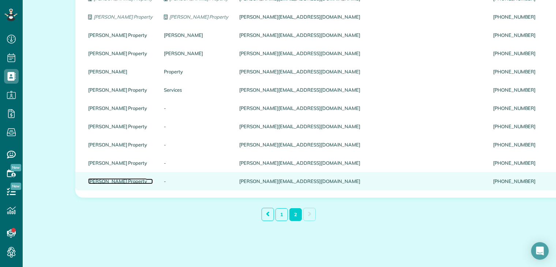
click at [102, 181] on link "[PERSON_NAME] Property" at bounding box center [120, 181] width 65 height 5
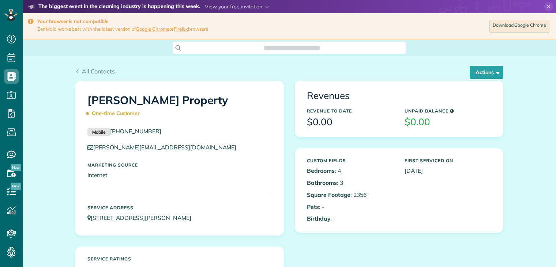
scroll to position [3, 3]
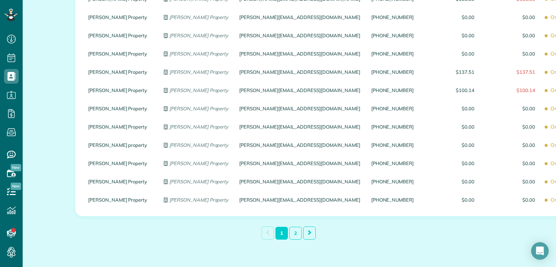
scroll to position [886, 0]
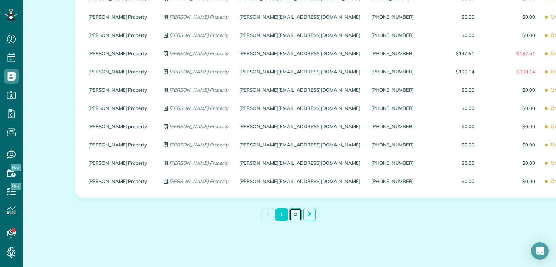
click at [292, 215] on link "2" at bounding box center [295, 214] width 12 height 13
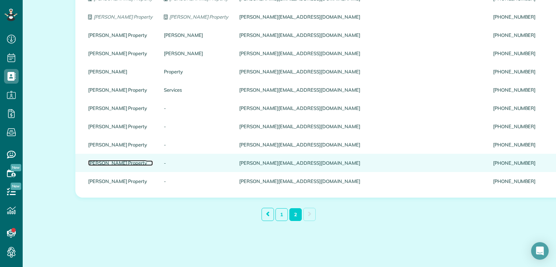
click at [92, 163] on link "[PERSON_NAME] Property" at bounding box center [120, 163] width 65 height 5
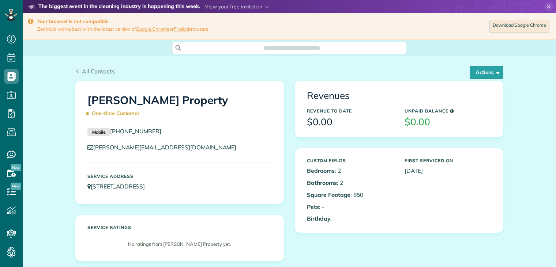
scroll to position [3, 3]
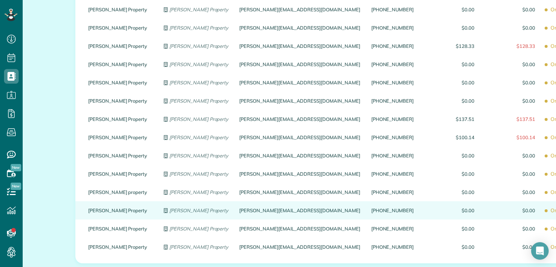
scroll to position [886, 0]
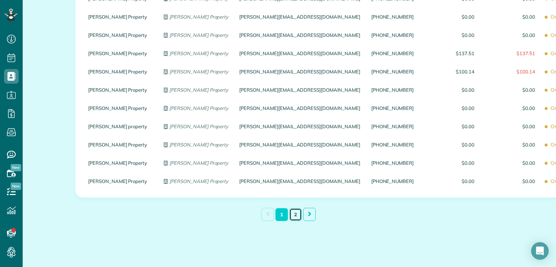
click at [293, 215] on link "2" at bounding box center [295, 214] width 12 height 13
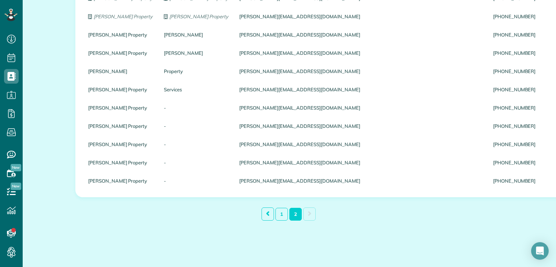
scroll to position [648, 0]
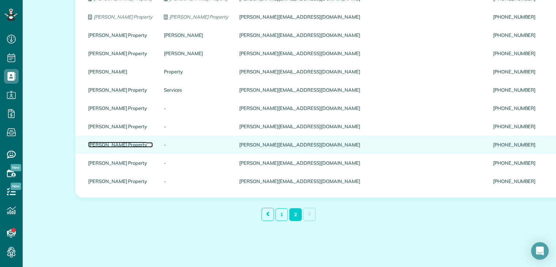
click at [97, 144] on link "[PERSON_NAME] Property" at bounding box center [120, 144] width 65 height 5
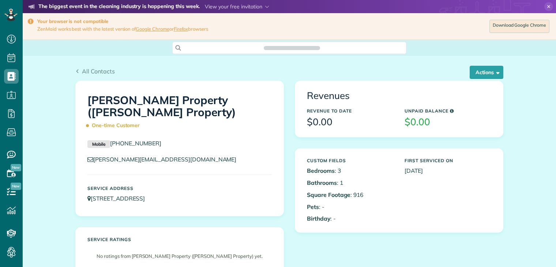
scroll to position [3, 3]
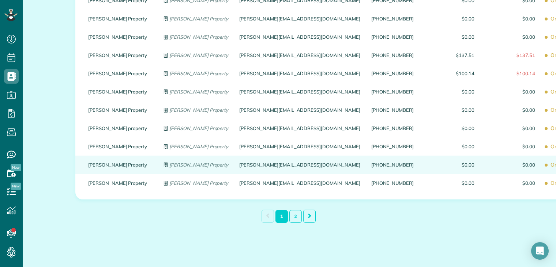
scroll to position [886, 0]
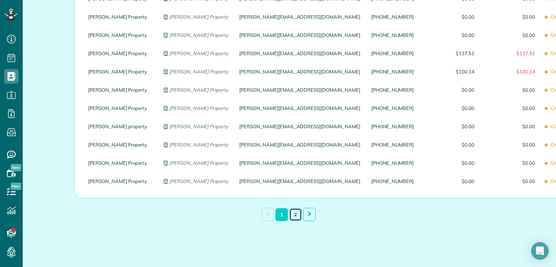
click at [294, 215] on link "2" at bounding box center [295, 214] width 12 height 13
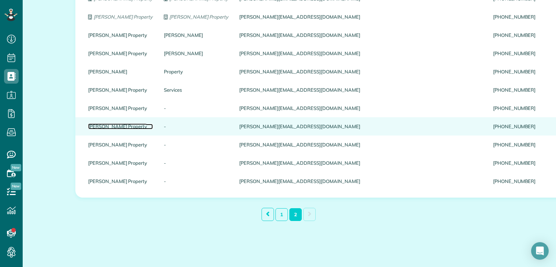
click at [108, 125] on link "[PERSON_NAME] Property" at bounding box center [120, 126] width 65 height 5
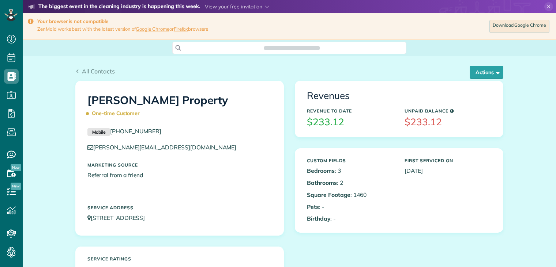
scroll to position [3, 3]
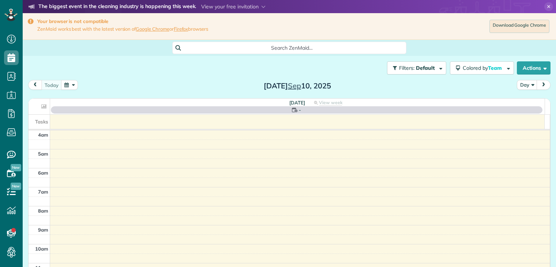
scroll to position [57, 0]
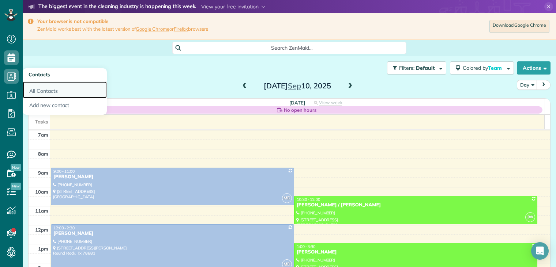
click at [41, 92] on link "All Contacts" at bounding box center [65, 90] width 84 height 17
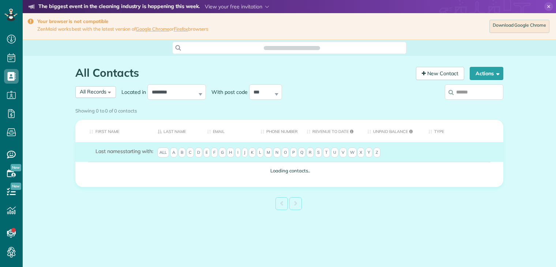
scroll to position [3, 3]
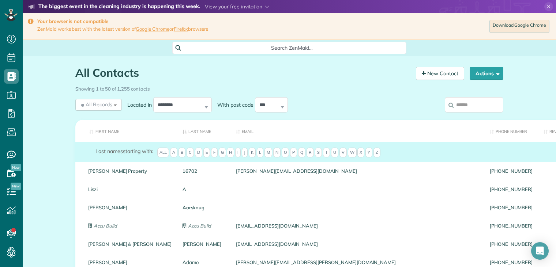
click at [471, 101] on input "search" at bounding box center [474, 104] width 59 height 15
click at [470, 101] on input "search" at bounding box center [474, 104] width 59 height 15
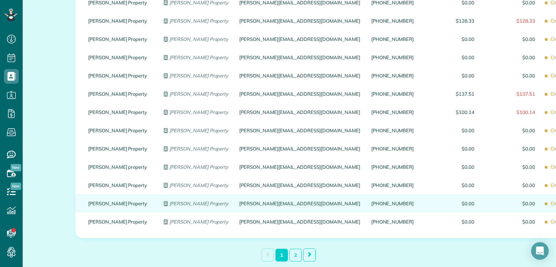
scroll to position [886, 0]
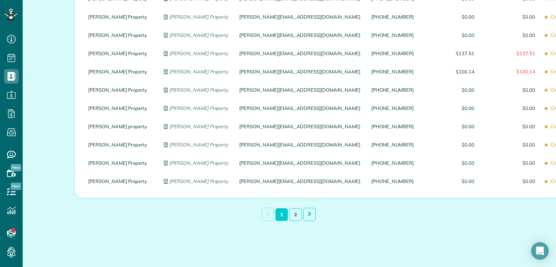
type input "**********"
click at [294, 214] on link "2" at bounding box center [295, 214] width 12 height 13
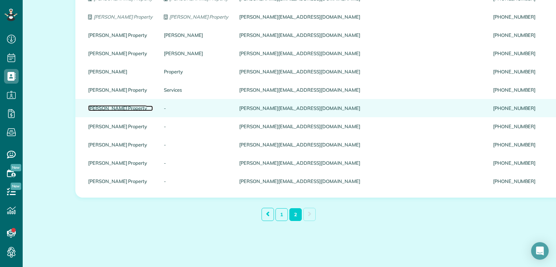
click at [108, 106] on link "[PERSON_NAME] Property" at bounding box center [120, 108] width 65 height 5
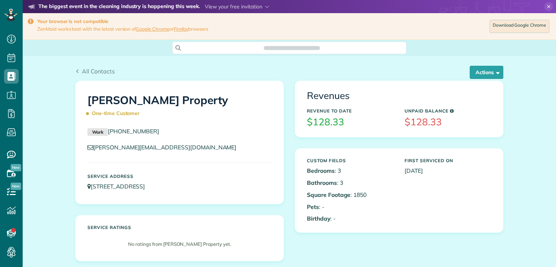
scroll to position [3, 3]
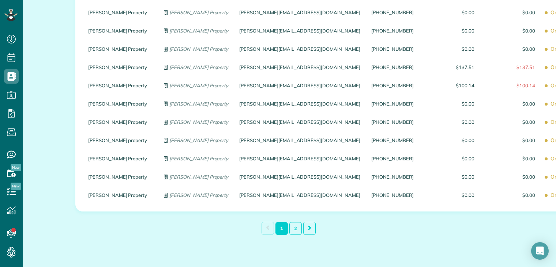
scroll to position [878, 0]
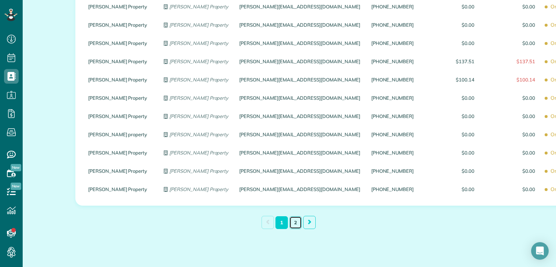
click at [293, 224] on link "2" at bounding box center [295, 222] width 12 height 13
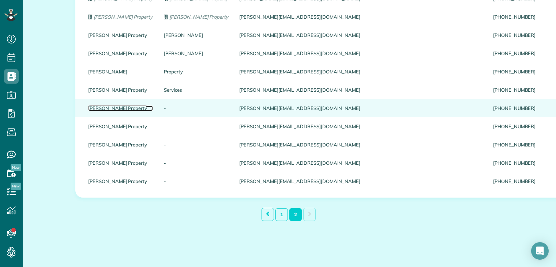
click at [105, 108] on link "[PERSON_NAME] Property" at bounding box center [120, 108] width 65 height 5
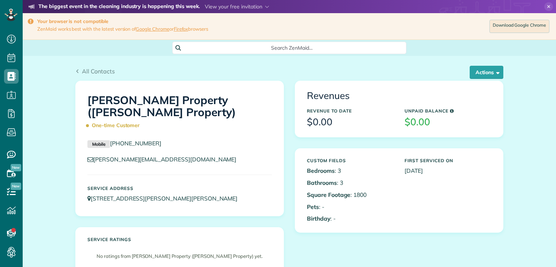
scroll to position [3, 3]
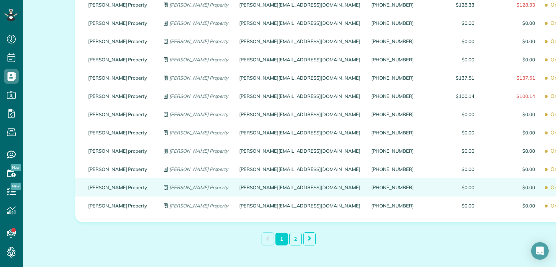
scroll to position [886, 0]
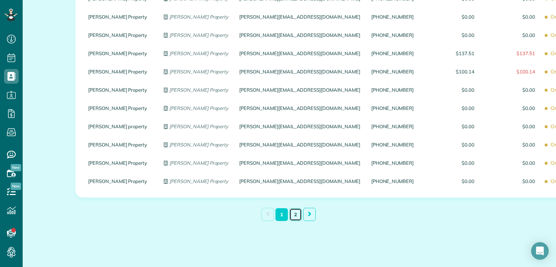
click at [292, 215] on link "2" at bounding box center [295, 214] width 12 height 13
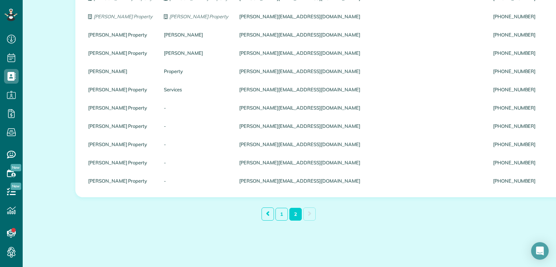
scroll to position [648, 0]
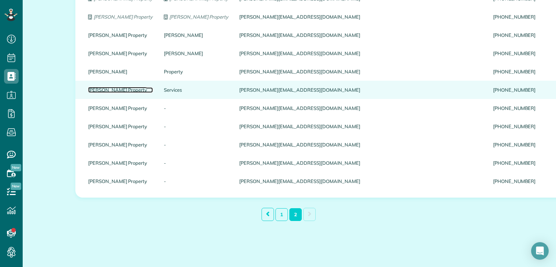
click at [110, 90] on link "Guerin Property" at bounding box center [120, 89] width 65 height 5
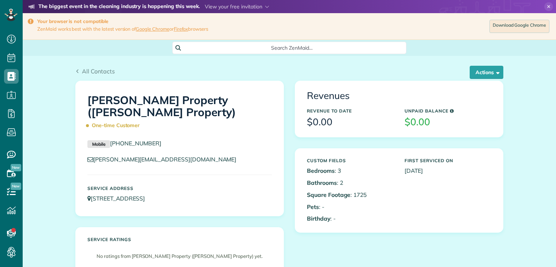
scroll to position [3, 3]
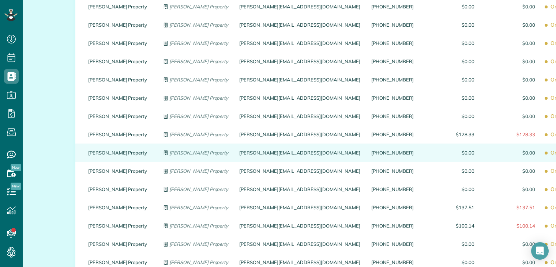
scroll to position [886, 0]
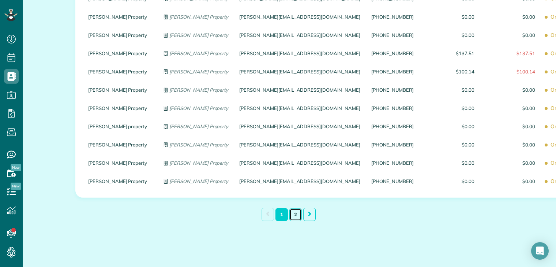
click at [291, 212] on link "2" at bounding box center [295, 214] width 12 height 13
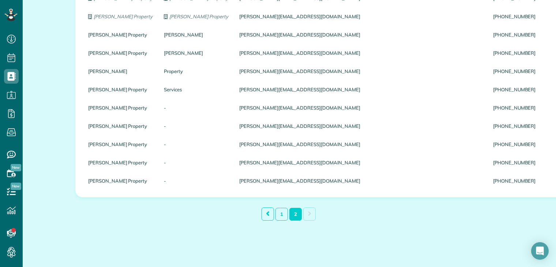
scroll to position [648, 0]
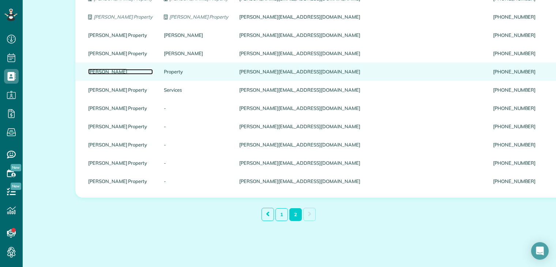
click at [103, 71] on link "Guerin" at bounding box center [120, 71] width 65 height 5
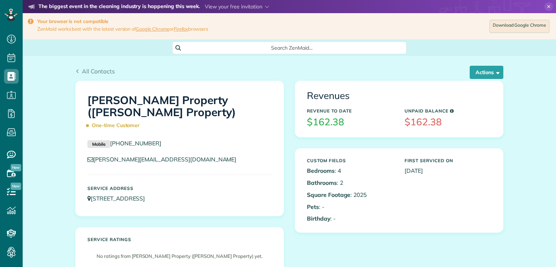
scroll to position [3, 3]
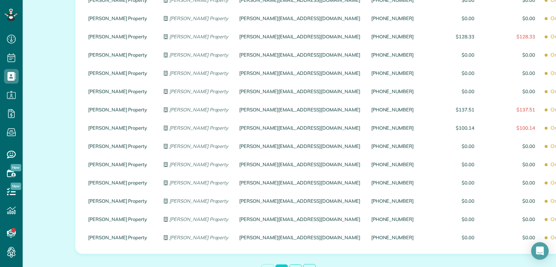
scroll to position [886, 0]
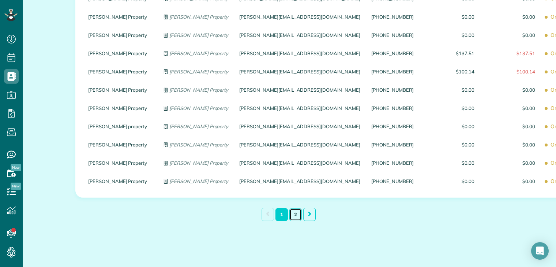
click at [292, 214] on link "2" at bounding box center [295, 214] width 12 height 13
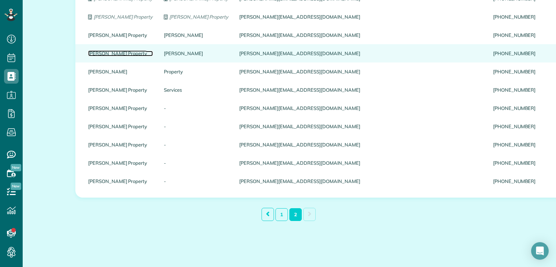
click at [104, 52] on link "Guerin Property" at bounding box center [120, 53] width 65 height 5
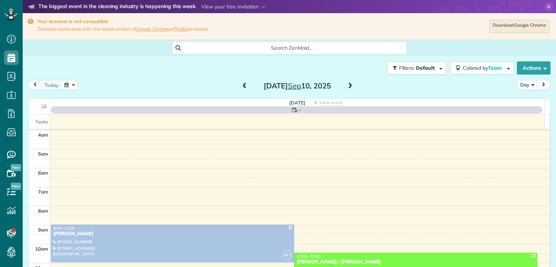
scroll to position [57, 0]
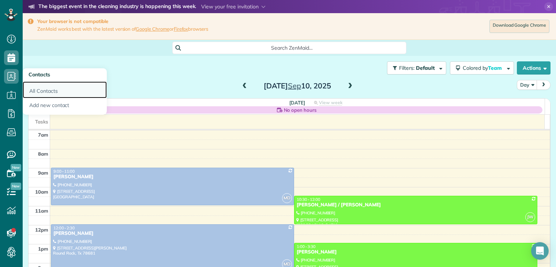
click at [42, 91] on link "All Contacts" at bounding box center [65, 90] width 84 height 17
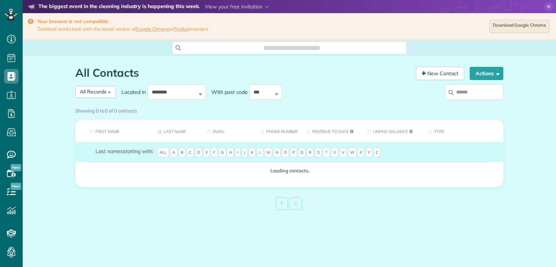
scroll to position [3, 3]
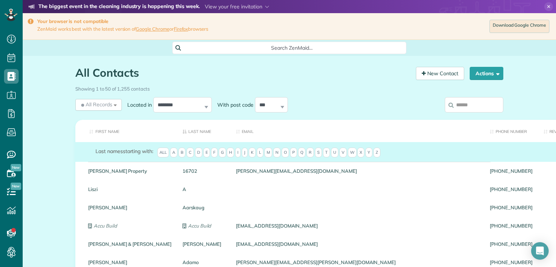
click at [465, 105] on input "search" at bounding box center [474, 104] width 59 height 15
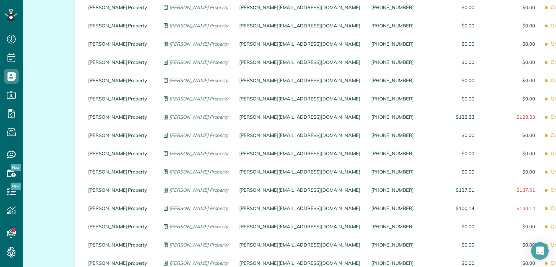
scroll to position [878, 0]
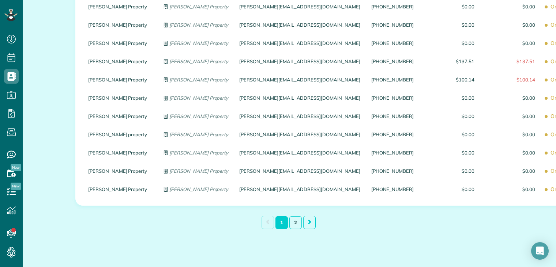
type input "**********"
click at [295, 220] on link "2" at bounding box center [295, 222] width 12 height 13
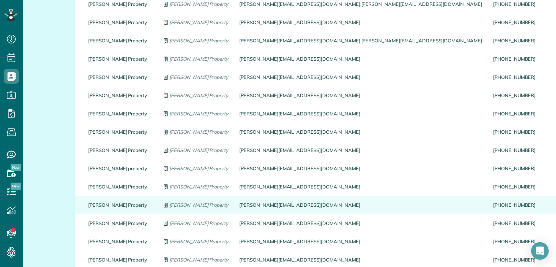
scroll to position [319, 0]
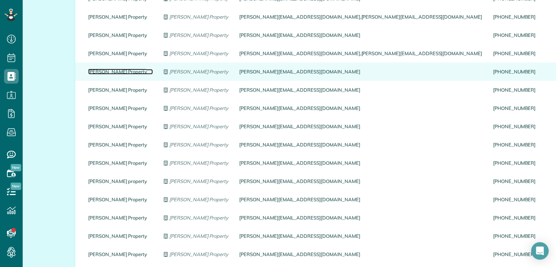
click at [99, 72] on link "[PERSON_NAME] Property" at bounding box center [120, 71] width 65 height 5
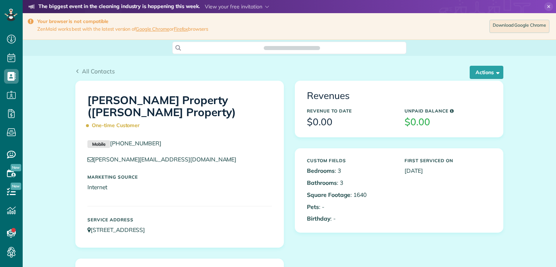
scroll to position [3, 3]
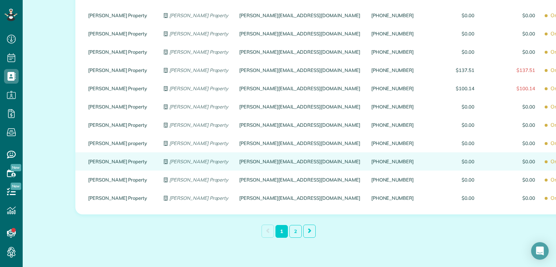
scroll to position [886, 0]
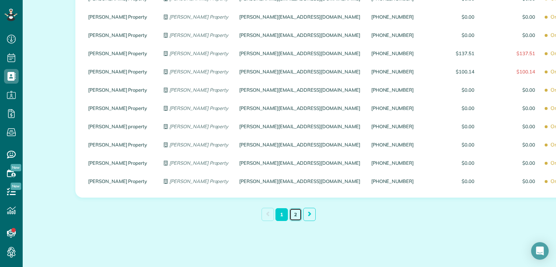
click at [294, 216] on link "2" at bounding box center [295, 214] width 12 height 13
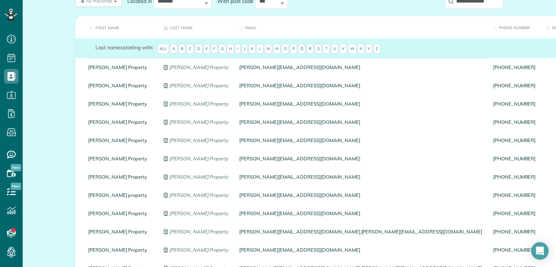
scroll to position [99, 0]
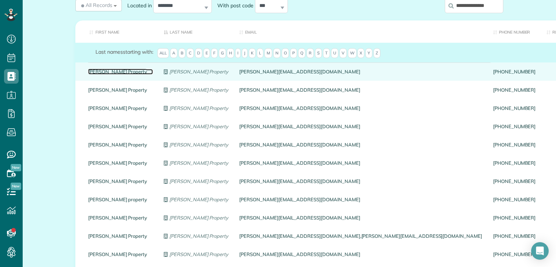
click at [107, 70] on link "[PERSON_NAME] Property" at bounding box center [120, 71] width 65 height 5
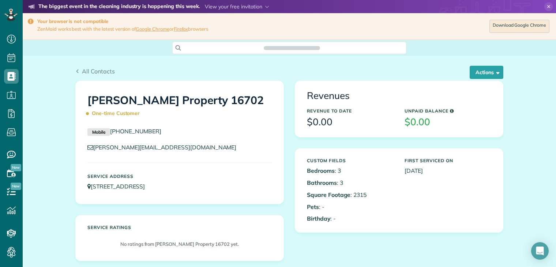
scroll to position [3, 3]
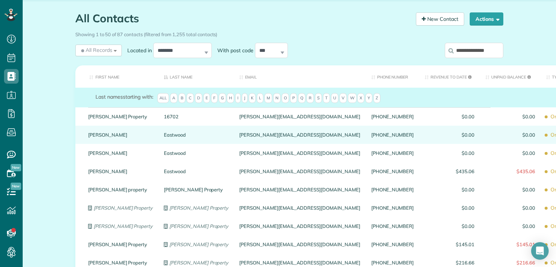
scroll to position [73, 0]
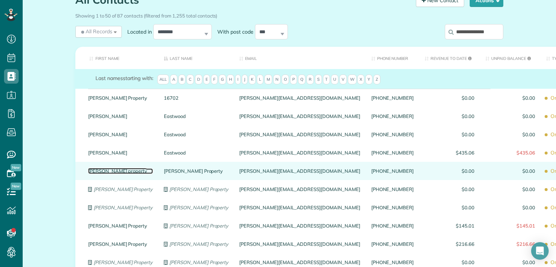
click at [104, 170] on link "Guerin property" at bounding box center [120, 171] width 65 height 5
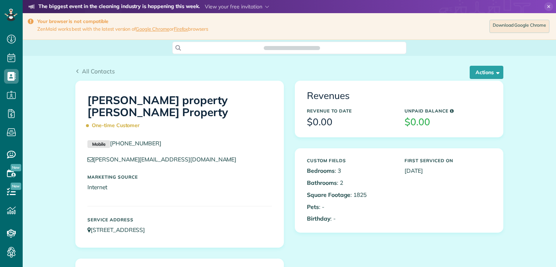
scroll to position [3, 3]
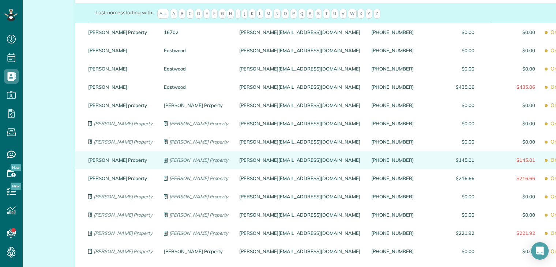
scroll to position [146, 0]
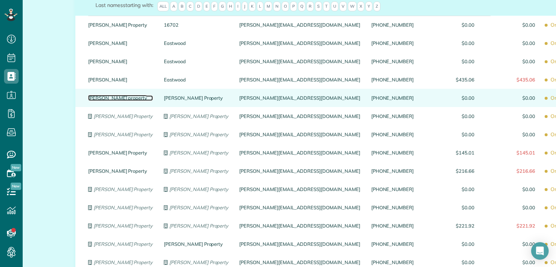
click at [102, 97] on link "[PERSON_NAME] property" at bounding box center [120, 97] width 65 height 5
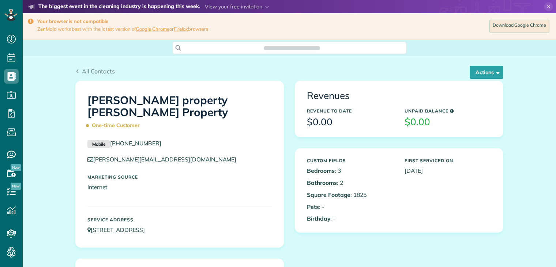
scroll to position [3, 3]
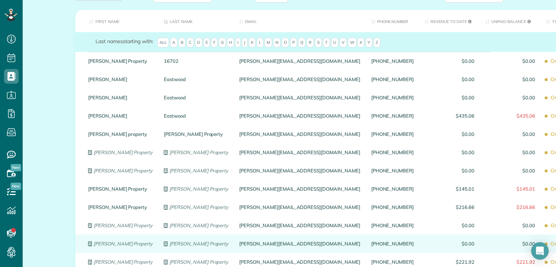
scroll to position [110, 0]
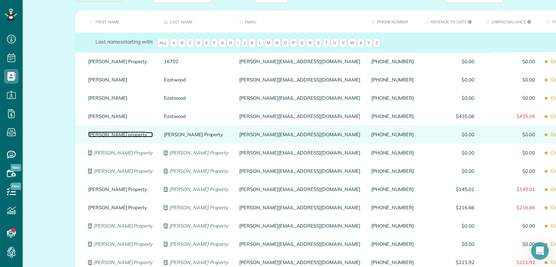
click at [98, 136] on link "Guerin property" at bounding box center [120, 134] width 65 height 5
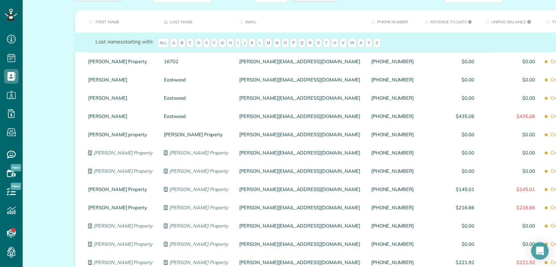
click at [98, 136] on link "Guerin property" at bounding box center [120, 134] width 65 height 5
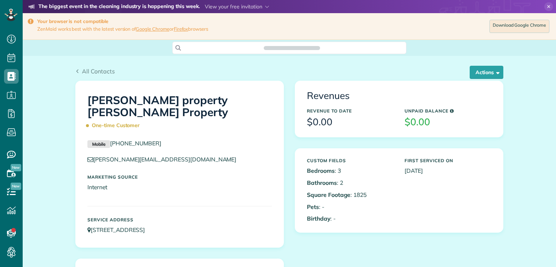
scroll to position [3, 3]
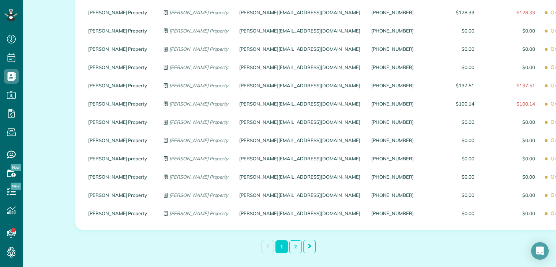
scroll to position [886, 0]
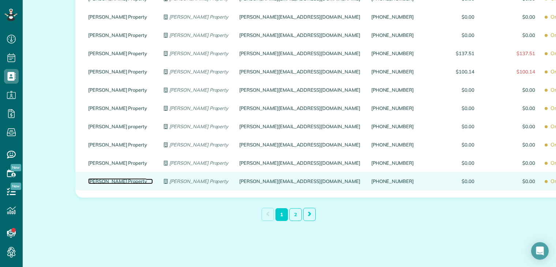
click at [110, 179] on link "guerin Property" at bounding box center [120, 181] width 65 height 5
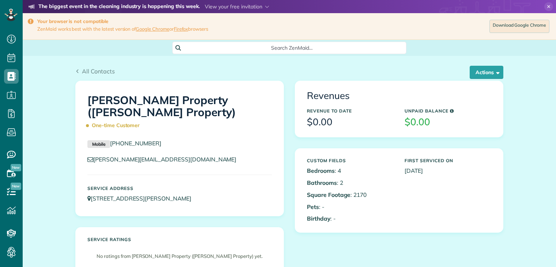
scroll to position [3, 3]
click at [482, 72] on button "Actions" at bounding box center [486, 72] width 34 height 13
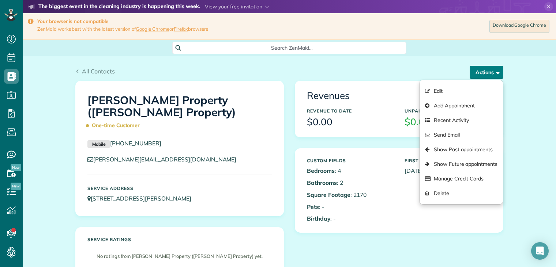
click at [482, 72] on button "Actions" at bounding box center [486, 72] width 34 height 13
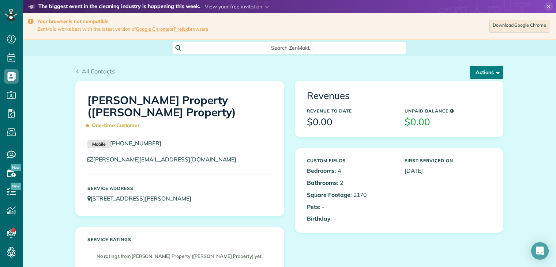
click at [482, 72] on button "Actions" at bounding box center [486, 72] width 34 height 13
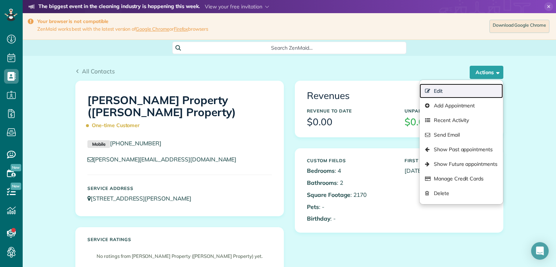
click at [442, 91] on link "Edit" at bounding box center [460, 91] width 83 height 15
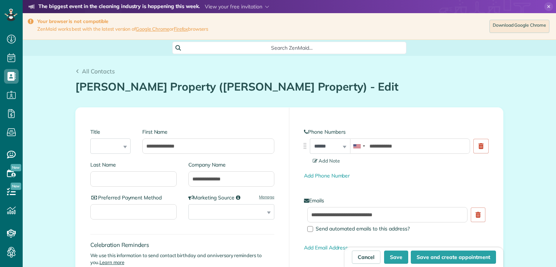
type input "**********"
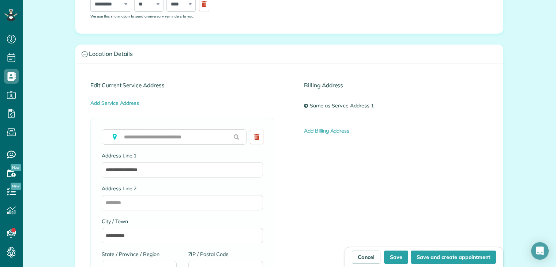
scroll to position [329, 0]
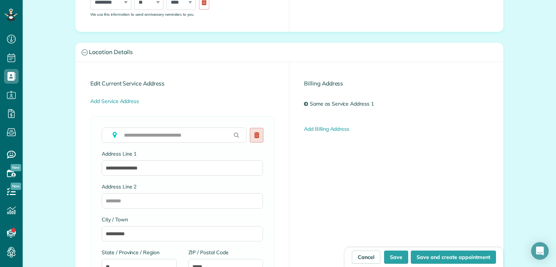
click at [256, 135] on use at bounding box center [256, 135] width 5 height 6
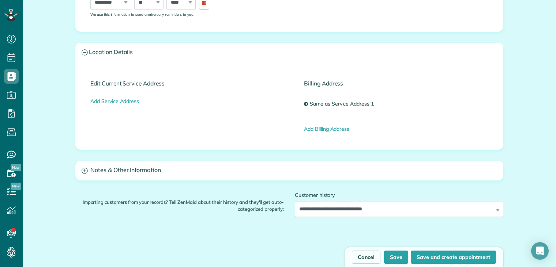
click at [256, 135] on div "**********" at bounding box center [289, 105] width 427 height 87
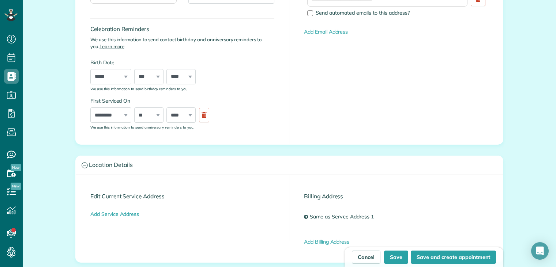
scroll to position [219, 0]
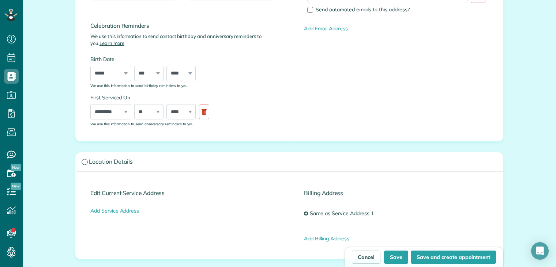
click at [109, 175] on div "**********" at bounding box center [183, 205] width 214 height 67
click at [105, 177] on div "**********" at bounding box center [183, 205] width 214 height 67
click at [102, 177] on div "**********" at bounding box center [183, 205] width 214 height 67
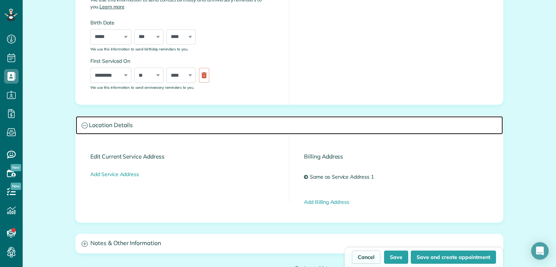
click at [120, 124] on h3 "Location Details" at bounding box center [289, 125] width 427 height 19
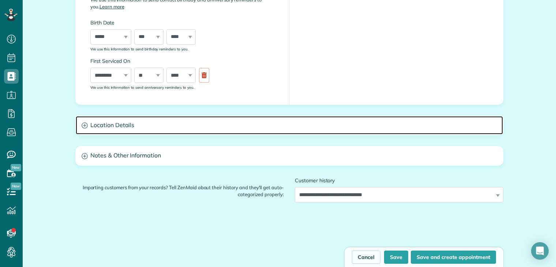
click at [120, 124] on h3 "Location Details" at bounding box center [289, 125] width 427 height 19
drag, startPoint x: 120, startPoint y: 124, endPoint x: 82, endPoint y: 127, distance: 37.4
click at [82, 127] on icon at bounding box center [85, 125] width 6 height 6
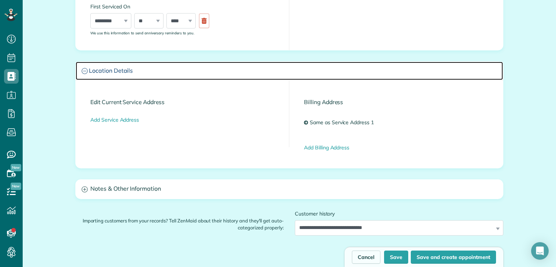
scroll to position [293, 0]
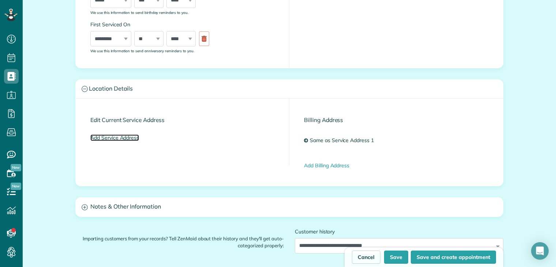
click at [121, 137] on link "Add Service Address" at bounding box center [114, 138] width 49 height 7
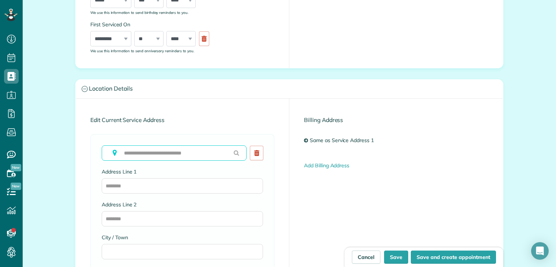
click at [138, 152] on input "text" at bounding box center [174, 153] width 145 height 15
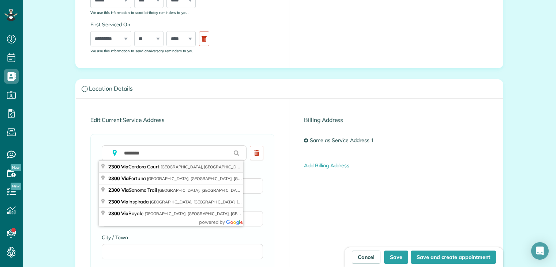
type input "**********"
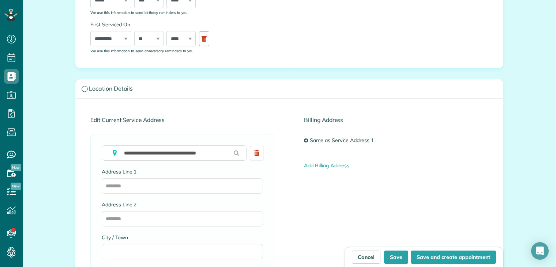
type input "**********"
type input "******"
type input "**"
type input "*****"
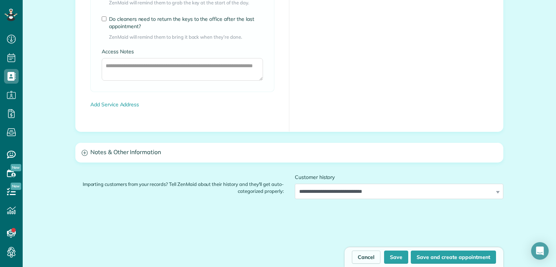
scroll to position [622, 0]
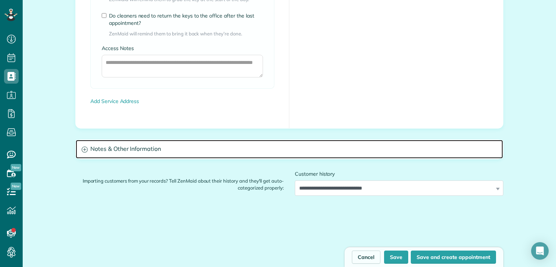
click at [129, 149] on h3 "Notes & Other Information" at bounding box center [289, 149] width 427 height 19
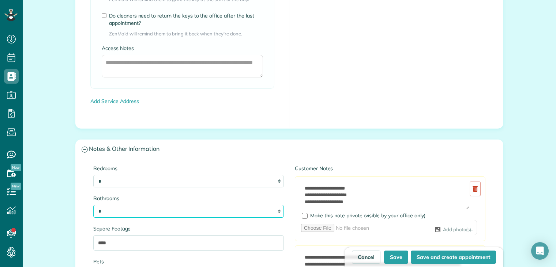
click at [121, 211] on select "* *** * *** * *** * **" at bounding box center [188, 211] width 190 height 13
select select "*"
click at [93, 205] on select "* *** * *** * *** * **" at bounding box center [188, 211] width 190 height 13
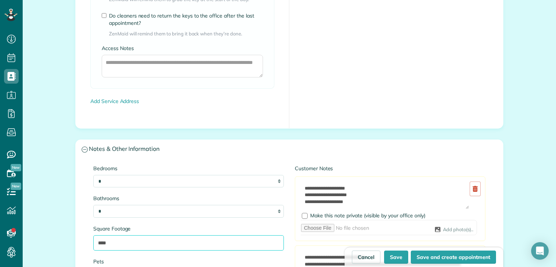
click at [125, 238] on input "****" at bounding box center [188, 242] width 190 height 15
type input "*"
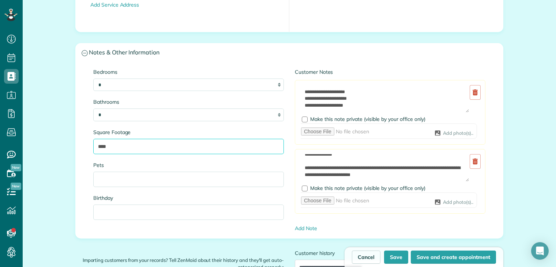
scroll to position [731, 0]
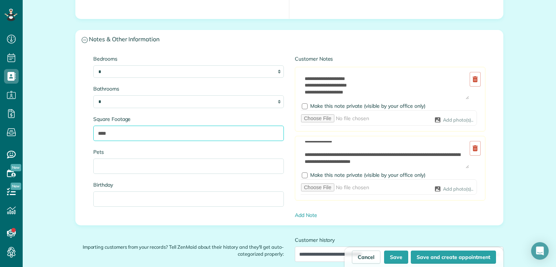
type input "****"
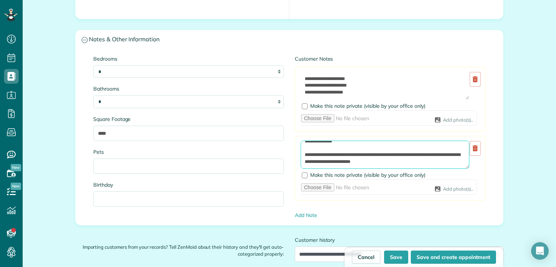
click at [370, 162] on textarea "**********" at bounding box center [385, 155] width 169 height 28
click at [371, 163] on textarea "**********" at bounding box center [385, 155] width 169 height 28
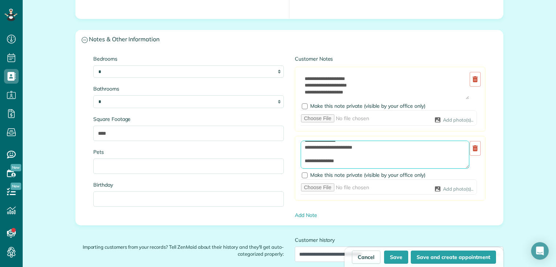
scroll to position [41, 0]
click at [376, 141] on textarea "**********" at bounding box center [385, 155] width 169 height 28
click at [316, 162] on textarea "**********" at bounding box center [385, 155] width 169 height 28
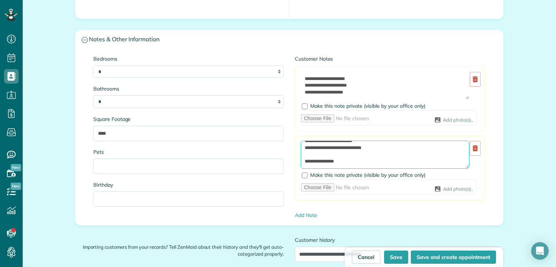
click at [316, 162] on textarea "**********" at bounding box center [385, 155] width 169 height 28
type textarea "**********"
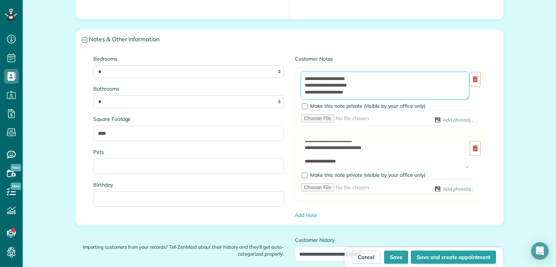
click at [357, 90] on textarea "**********" at bounding box center [385, 86] width 169 height 28
type textarea "*"
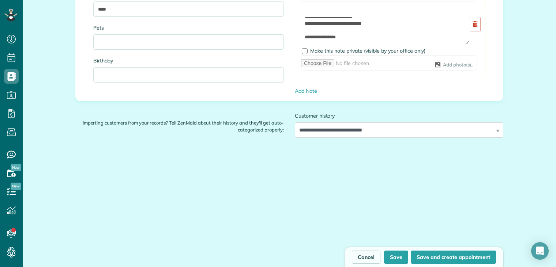
scroll to position [864, 0]
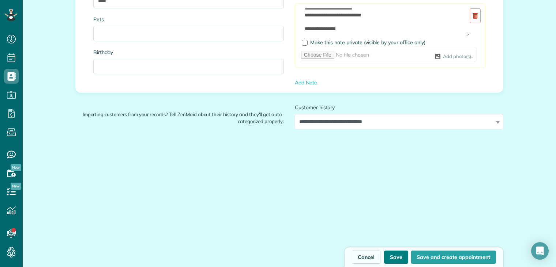
type textarea "**********"
click at [395, 257] on button "Save" at bounding box center [396, 257] width 24 height 13
type input "**********"
click at [395, 257] on div "Cancel Save Save and create appointment" at bounding box center [423, 257] width 159 height 20
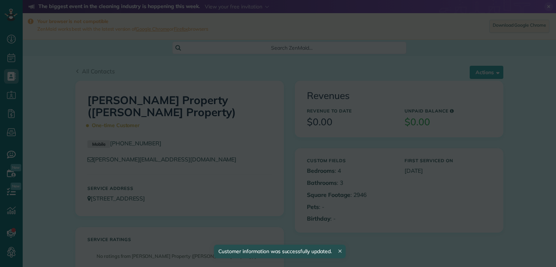
scroll to position [3, 3]
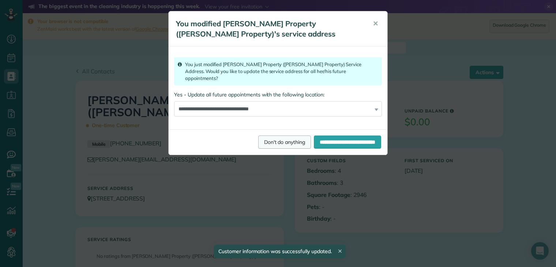
click at [273, 139] on span "Don't do anything" at bounding box center [284, 142] width 41 height 7
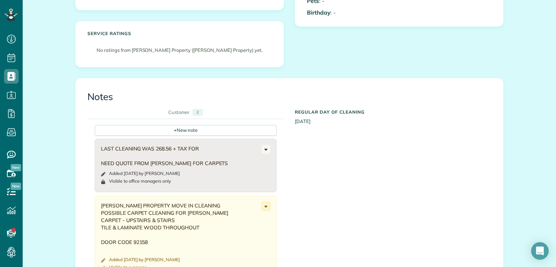
scroll to position [219, 0]
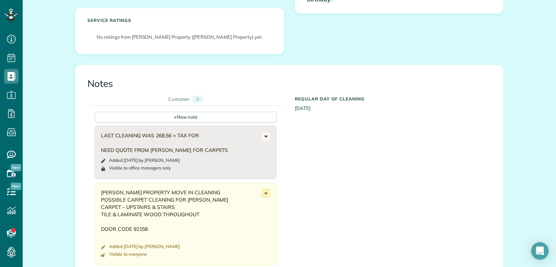
click at [264, 189] on icon at bounding box center [266, 193] width 8 height 8
click at [263, 189] on icon at bounding box center [266, 193] width 8 height 8
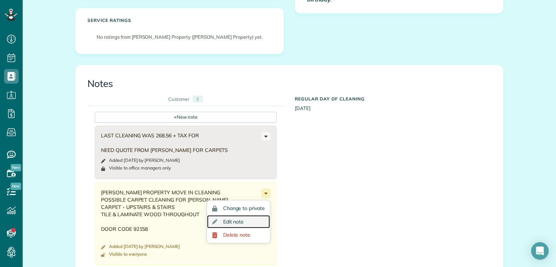
click at [242, 215] on link "Edit note" at bounding box center [238, 222] width 63 height 14
click at [242, 208] on div "LAST CLEANING WAS 268.56 + TAX FOR NEED QUOTE FROM JOEY FOR CARPETS Added 1 mon…" at bounding box center [186, 204] width 182 height 156
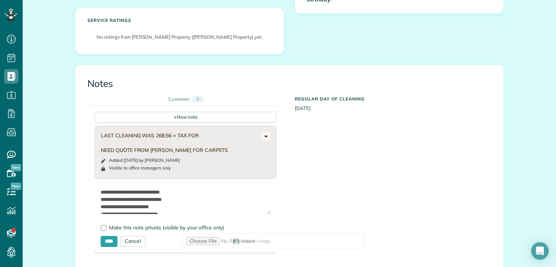
click at [224, 189] on textarea "**********" at bounding box center [186, 202] width 170 height 26
click at [226, 189] on textarea "**********" at bounding box center [186, 202] width 170 height 26
click at [209, 189] on textarea "**********" at bounding box center [186, 202] width 170 height 26
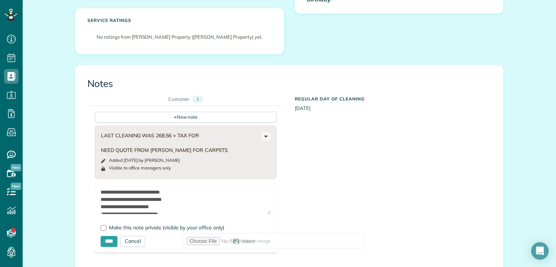
click at [209, 189] on textarea "**********" at bounding box center [186, 202] width 170 height 26
click at [215, 189] on textarea "**********" at bounding box center [186, 202] width 170 height 26
type textarea "**********"
click at [113, 236] on input "****" at bounding box center [109, 241] width 17 height 11
type input "**********"
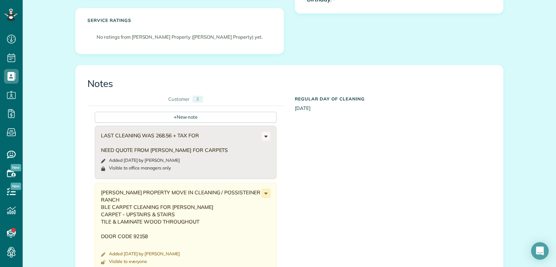
click at [264, 189] on icon at bounding box center [266, 193] width 8 height 8
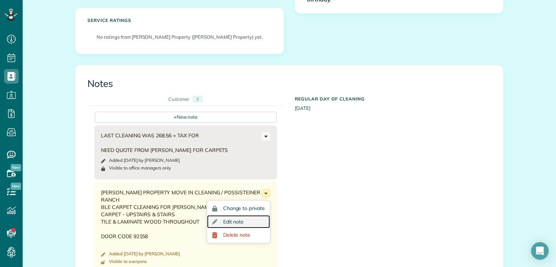
click at [241, 219] on span "Edit note" at bounding box center [233, 221] width 21 height 5
click at [241, 209] on div "LAST CLEANING WAS 268.56 + TAX FOR NEED QUOTE FROM JOEY FOR CARPETS Added 1 mon…" at bounding box center [186, 204] width 182 height 156
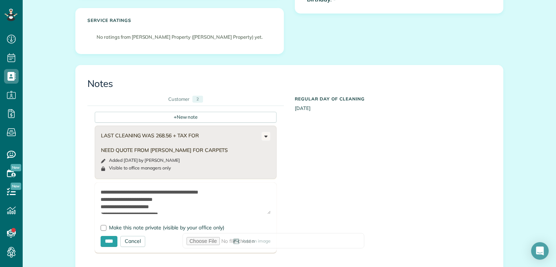
click at [214, 189] on textarea "**********" at bounding box center [186, 202] width 170 height 26
click at [101, 189] on textarea "**********" at bounding box center [186, 202] width 170 height 26
click at [204, 189] on textarea "**********" at bounding box center [186, 202] width 170 height 26
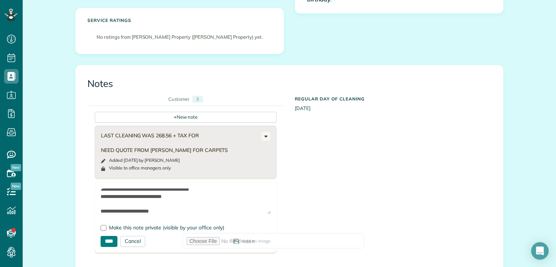
type textarea "**********"
click at [112, 236] on input "****" at bounding box center [109, 241] width 17 height 11
type input "**********"
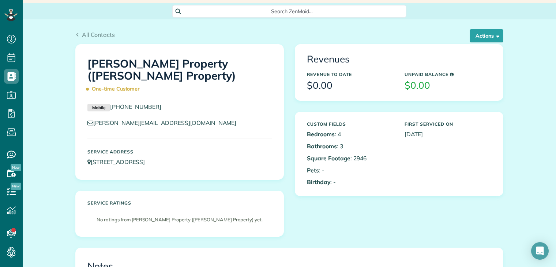
scroll to position [0, 0]
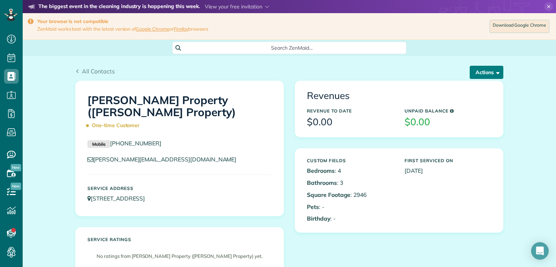
click at [486, 71] on button "Actions" at bounding box center [486, 72] width 34 height 13
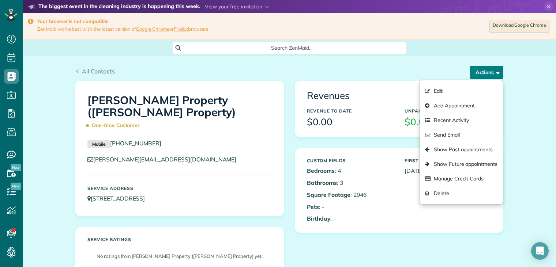
click at [486, 71] on button "Actions" at bounding box center [486, 72] width 34 height 13
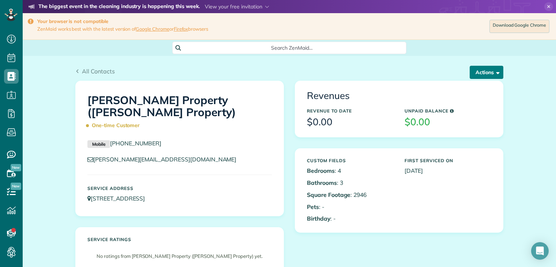
click at [486, 72] on button "Actions" at bounding box center [486, 72] width 34 height 13
click at [481, 72] on button "Actions" at bounding box center [486, 72] width 34 height 13
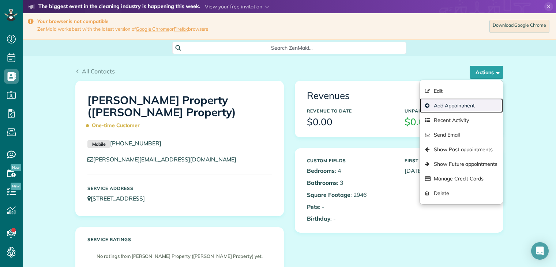
click at [454, 105] on link "Add Appointment" at bounding box center [460, 105] width 83 height 15
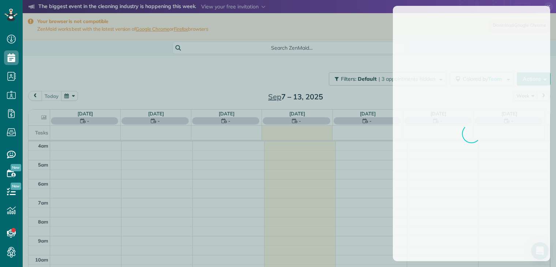
scroll to position [3, 3]
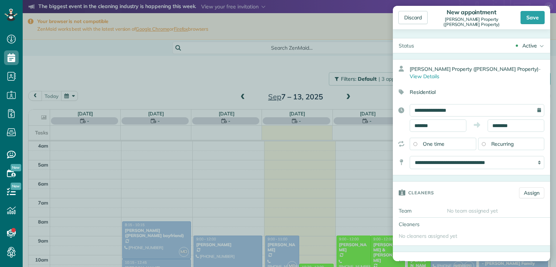
scroll to position [57, 0]
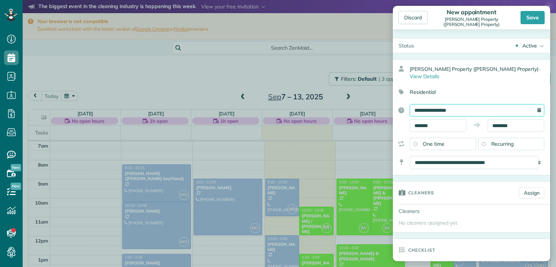
click at [436, 104] on input "**********" at bounding box center [477, 110] width 135 height 12
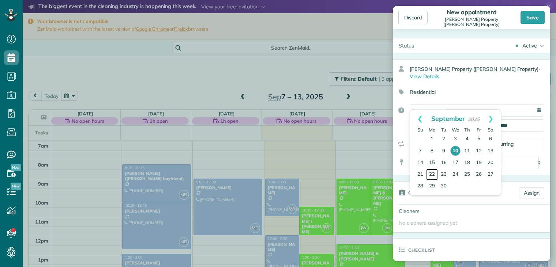
click at [432, 173] on link "22" at bounding box center [432, 175] width 12 height 12
type input "**********"
click at [432, 173] on link "22" at bounding box center [432, 175] width 12 height 12
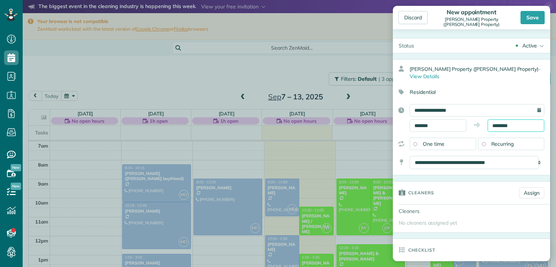
click at [511, 120] on input "********" at bounding box center [515, 126] width 57 height 12
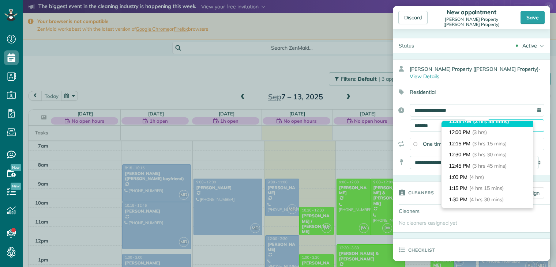
scroll to position [151, 0]
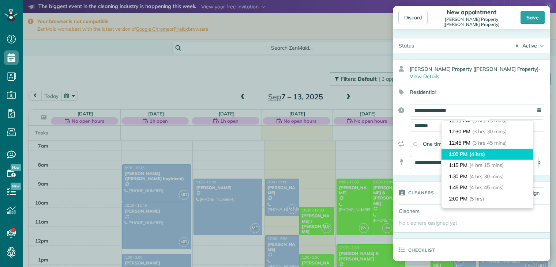
type input "*******"
click at [457, 151] on li "1:00 PM (4 hrs)" at bounding box center [486, 154] width 91 height 11
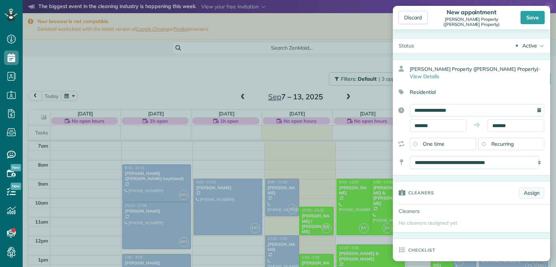
click at [528, 188] on link "Assign" at bounding box center [531, 193] width 25 height 11
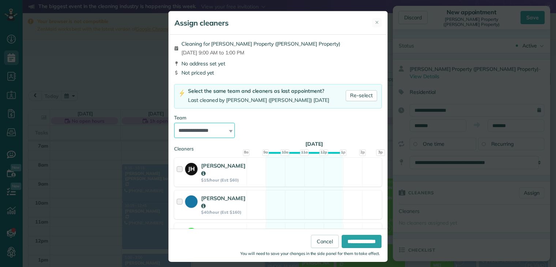
click at [182, 131] on select "**********" at bounding box center [204, 130] width 61 height 15
select select "*****"
click at [174, 123] on select "**********" at bounding box center [204, 130] width 61 height 15
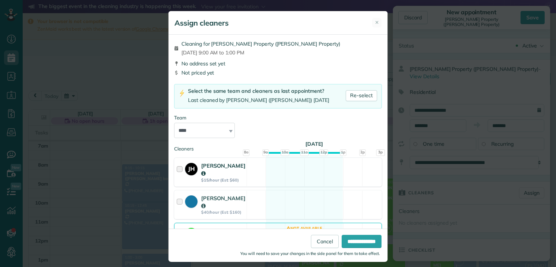
click at [177, 169] on div at bounding box center [181, 172] width 8 height 21
click at [177, 170] on div at bounding box center [181, 172] width 8 height 21
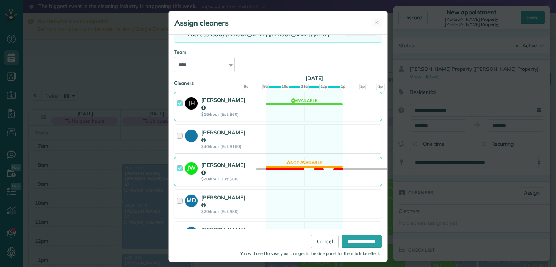
scroll to position [73, 0]
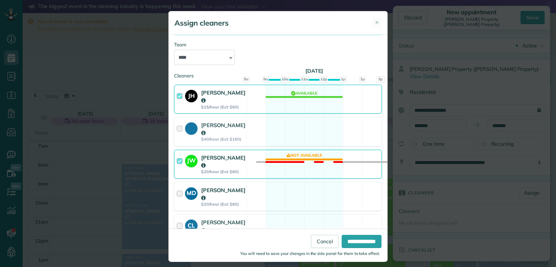
click at [177, 186] on div at bounding box center [181, 196] width 8 height 21
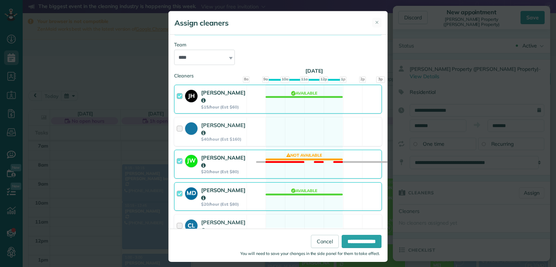
click at [177, 186] on div at bounding box center [181, 196] width 8 height 21
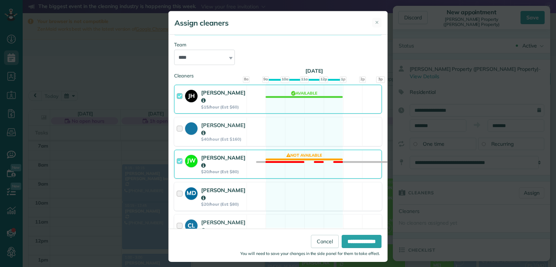
click at [178, 186] on div at bounding box center [181, 196] width 8 height 21
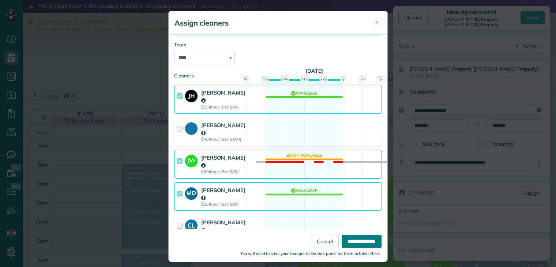
click at [346, 242] on input "**********" at bounding box center [361, 241] width 40 height 13
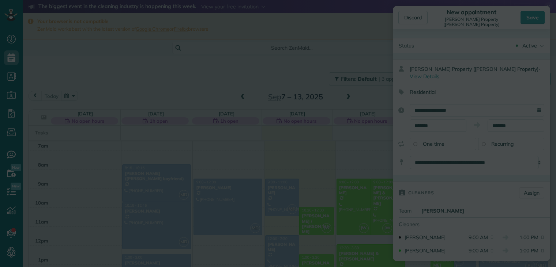
click at [345, 194] on div "**********" at bounding box center [279, 183] width 203 height 22
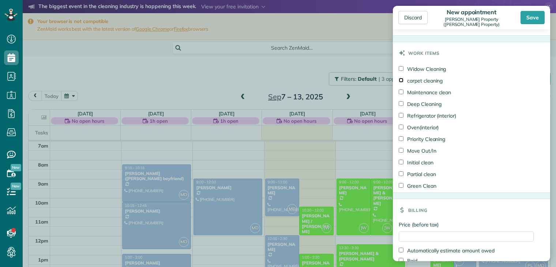
scroll to position [425, 0]
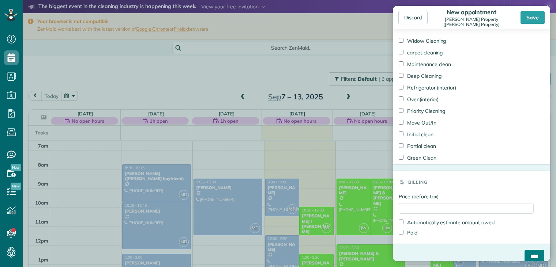
click at [526, 250] on input "****" at bounding box center [534, 256] width 20 height 13
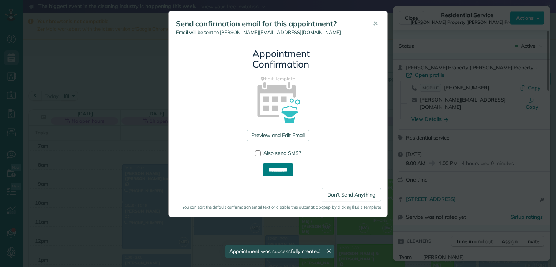
click at [284, 173] on input "**********" at bounding box center [278, 169] width 31 height 13
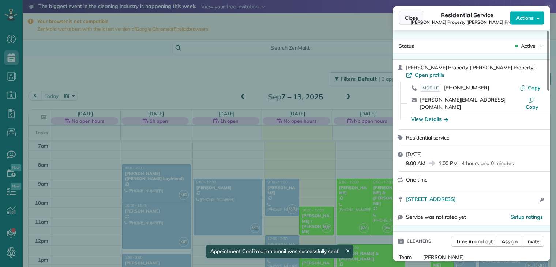
click at [411, 19] on span "Close" at bounding box center [411, 17] width 13 height 7
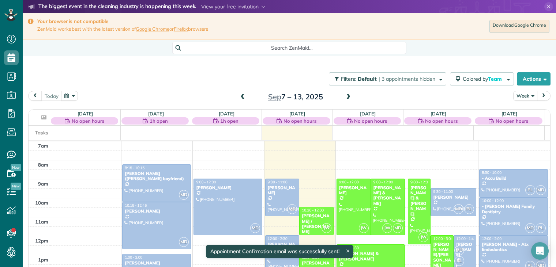
click at [516, 97] on button "Week" at bounding box center [525, 96] width 24 height 10
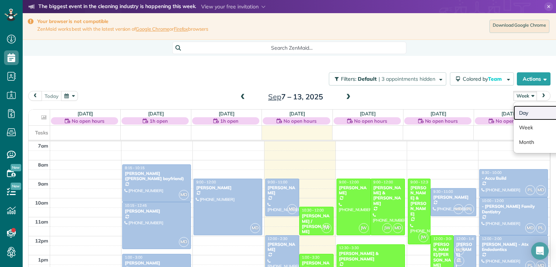
click at [517, 111] on link "Day" at bounding box center [542, 113] width 58 height 15
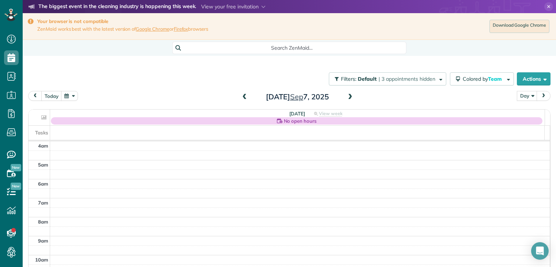
scroll to position [57, 0]
click at [67, 96] on button "button" at bounding box center [69, 96] width 17 height 10
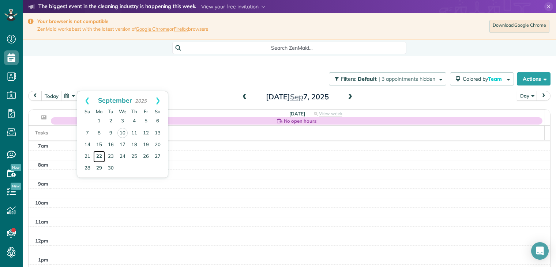
click at [98, 156] on link "22" at bounding box center [99, 157] width 12 height 12
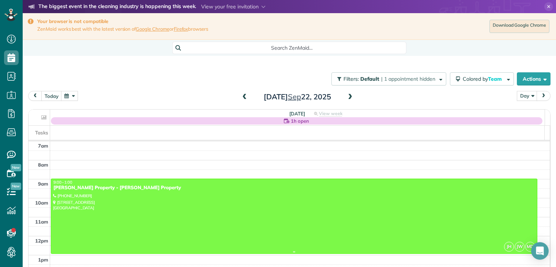
click at [99, 192] on div at bounding box center [294, 216] width 486 height 75
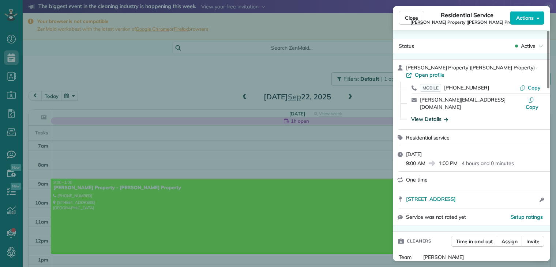
click at [446, 118] on icon "button" at bounding box center [446, 120] width 4 height 4
click at [446, 116] on div "View Details" at bounding box center [475, 119] width 135 height 7
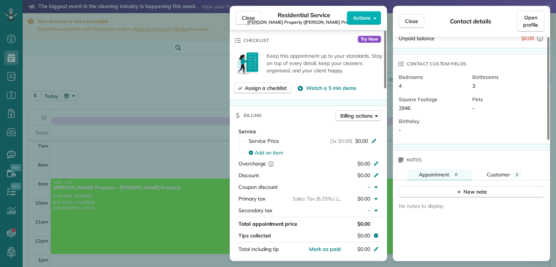
scroll to position [155, 0]
click at [497, 172] on span "Customer" at bounding box center [498, 175] width 23 height 7
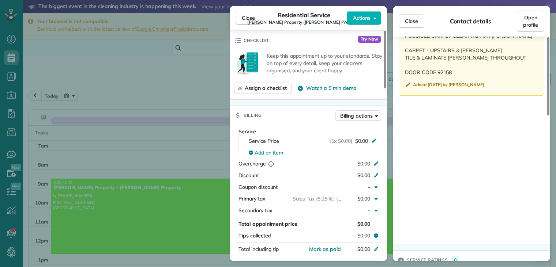
scroll to position [382, 0]
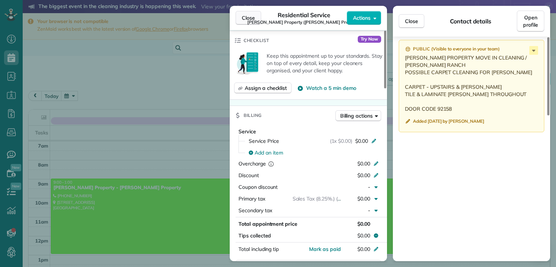
click at [250, 19] on span "Close" at bounding box center [248, 17] width 13 height 7
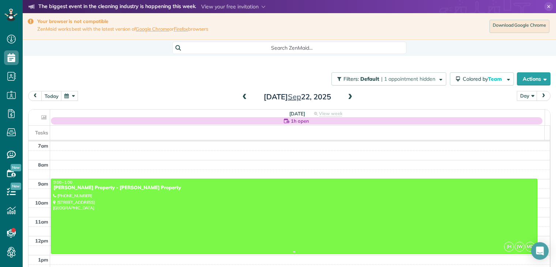
click at [114, 190] on div "[PERSON_NAME] Property - [PERSON_NAME] Property" at bounding box center [294, 188] width 482 height 6
click at [0, 0] on div at bounding box center [0, 0] width 0 height 0
click at [123, 191] on div at bounding box center [294, 216] width 486 height 75
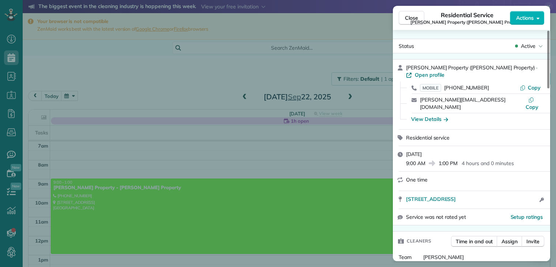
click at [510, 130] on div "Residential service" at bounding box center [471, 138] width 157 height 16
click at [512, 134] on div "Residential service" at bounding box center [476, 137] width 140 height 7
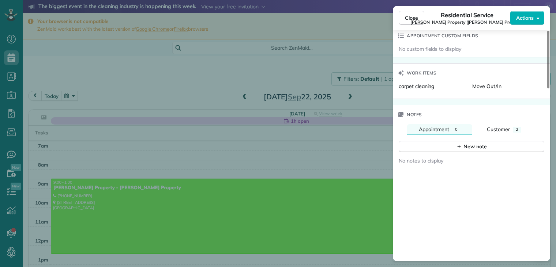
scroll to position [589, 0]
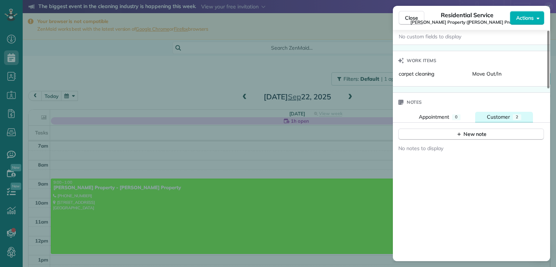
click at [506, 114] on span "Customer" at bounding box center [498, 117] width 23 height 7
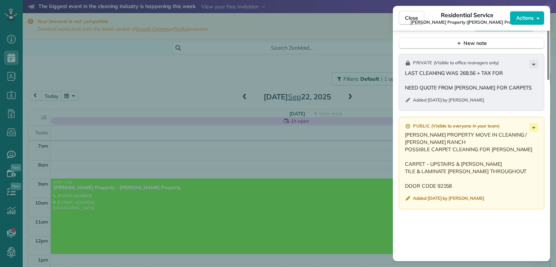
scroll to position [662, 0]
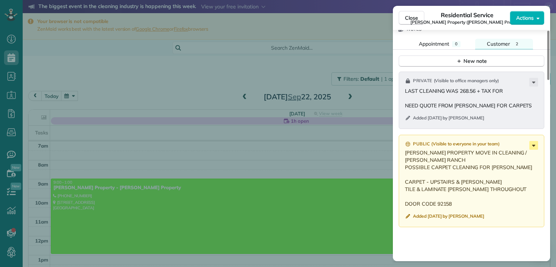
click at [535, 141] on icon at bounding box center [533, 145] width 9 height 9
click at [534, 145] on icon at bounding box center [533, 146] width 3 height 2
click at [533, 141] on icon at bounding box center [533, 145] width 9 height 9
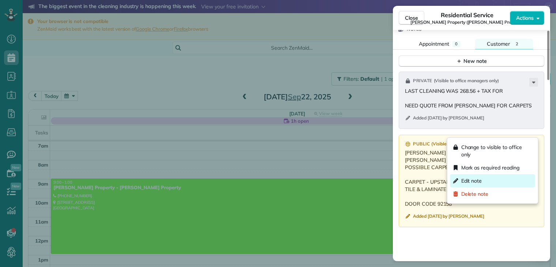
click at [487, 181] on div "Edit note" at bounding box center [492, 180] width 85 height 13
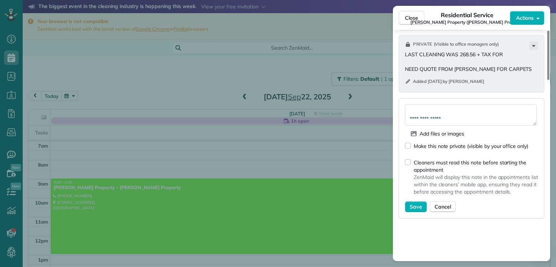
scroll to position [59, 0]
click at [461, 105] on textarea "**********" at bounding box center [471, 115] width 132 height 21
click at [462, 105] on textarea "**********" at bounding box center [471, 115] width 132 height 21
type textarea "**********"
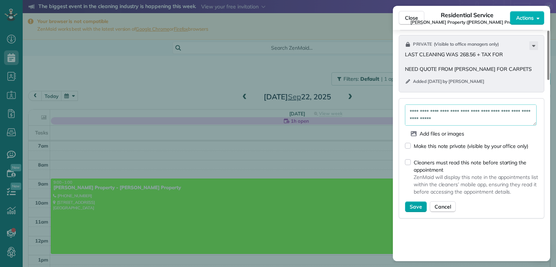
click at [420, 203] on span "Save" at bounding box center [416, 206] width 12 height 7
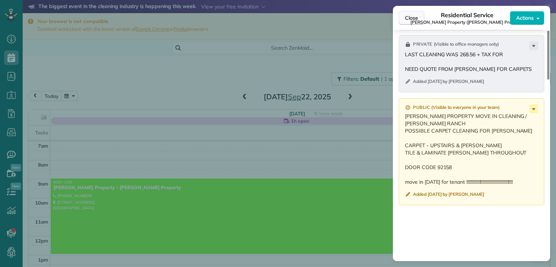
click at [408, 19] on span "Close" at bounding box center [411, 17] width 13 height 7
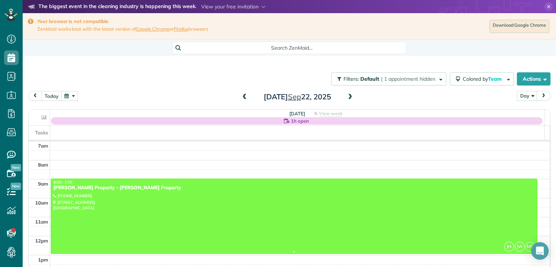
click at [98, 189] on div "[PERSON_NAME] Property - [PERSON_NAME] Property" at bounding box center [294, 188] width 482 height 6
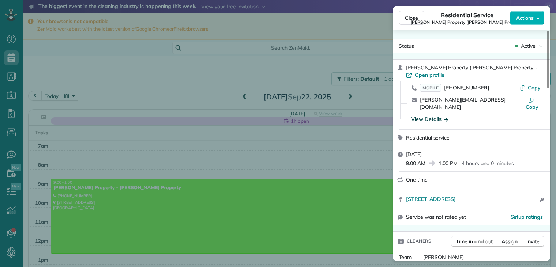
click at [446, 118] on icon "button" at bounding box center [446, 120] width 4 height 4
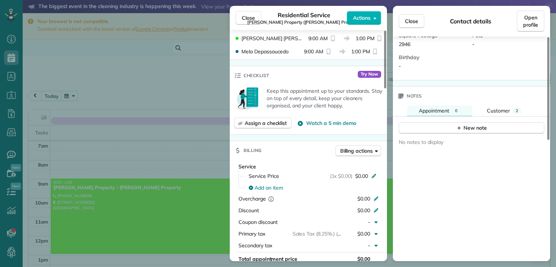
scroll to position [183, 0]
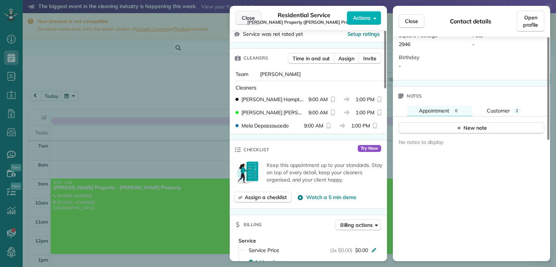
click at [247, 20] on span "Close" at bounding box center [248, 17] width 13 height 7
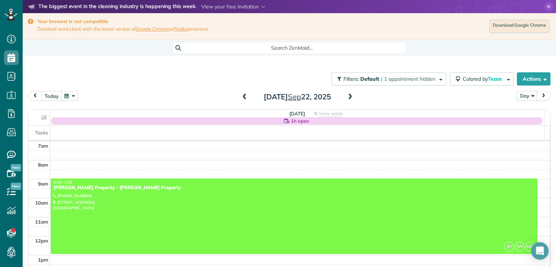
click at [55, 97] on button "today" at bounding box center [51, 96] width 20 height 10
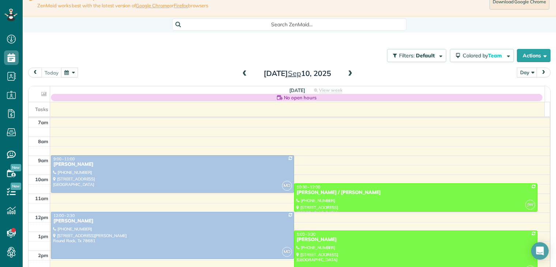
scroll to position [37, 0]
